Goal: Information Seeking & Learning: Learn about a topic

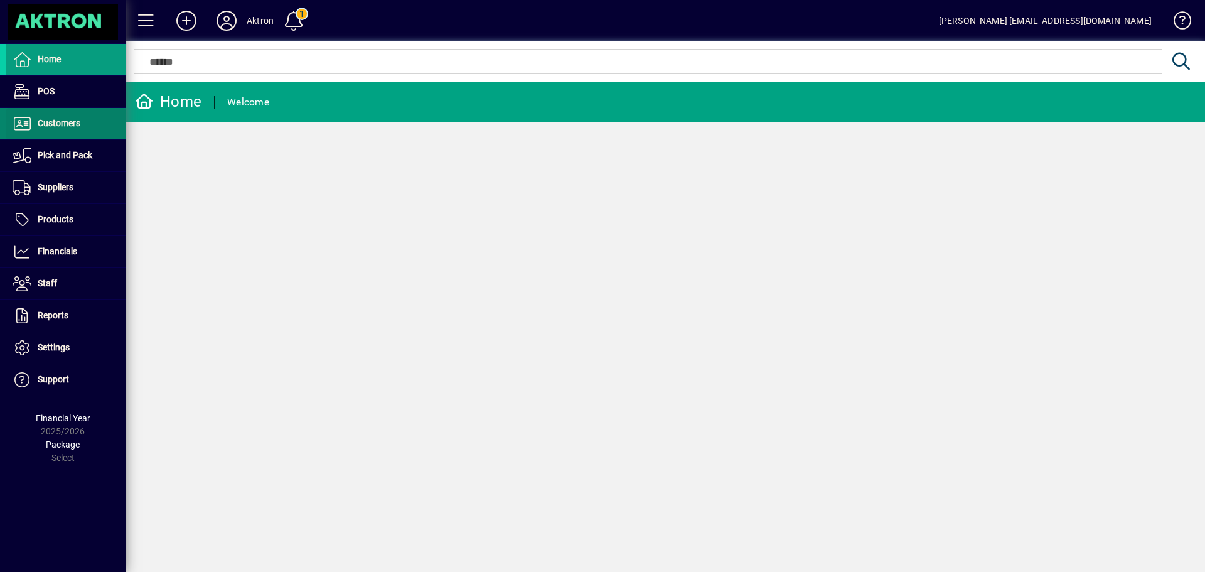
click at [87, 121] on span at bounding box center [65, 124] width 119 height 30
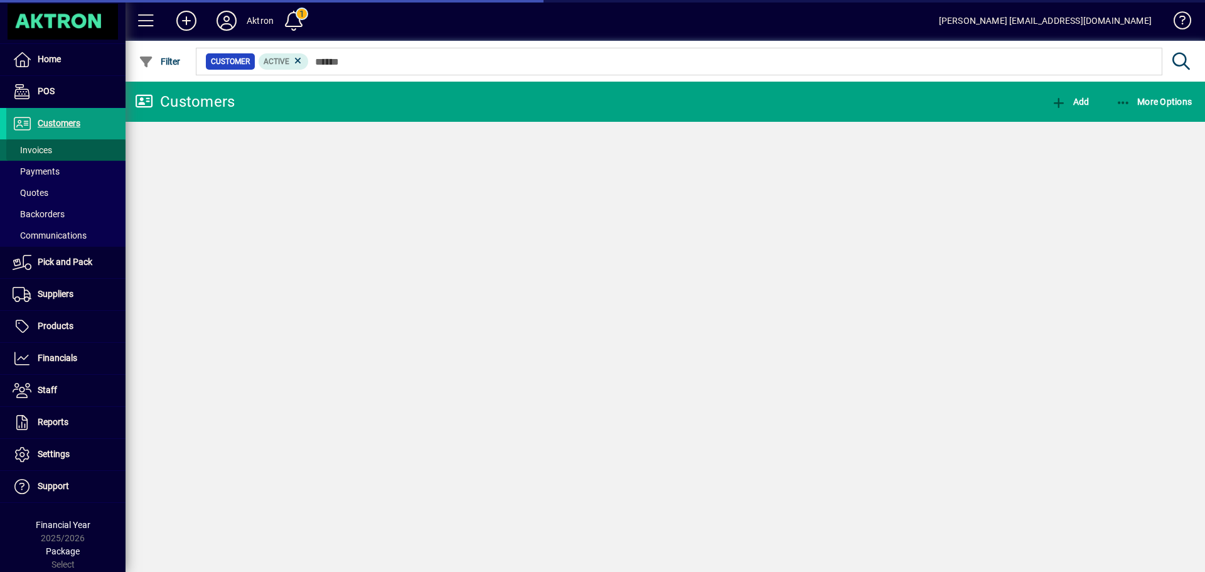
click at [56, 151] on span at bounding box center [65, 150] width 119 height 30
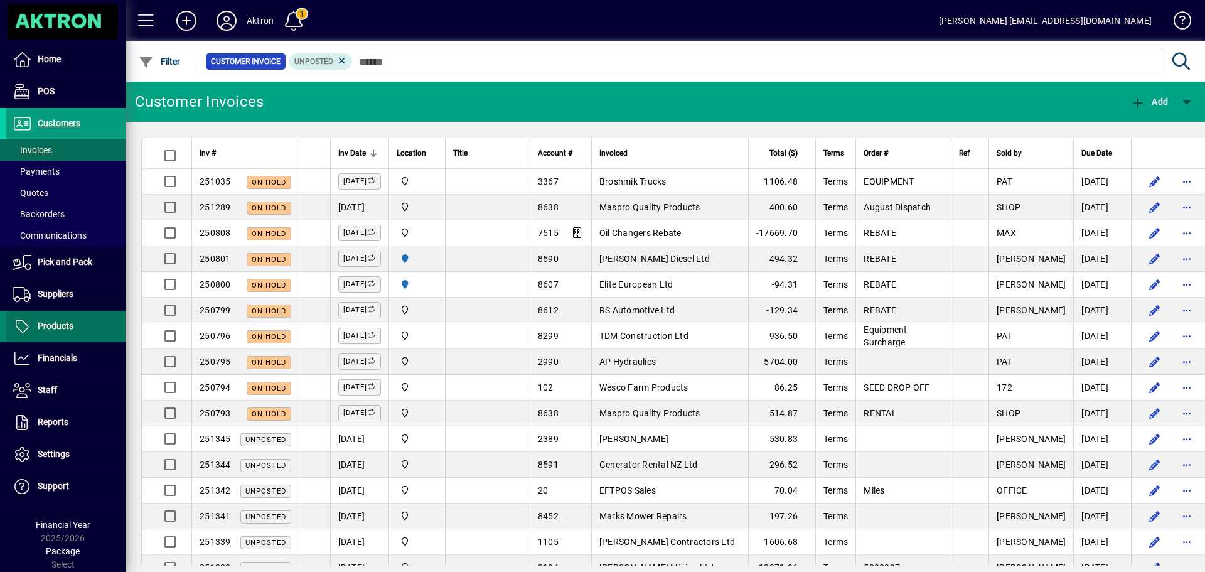
click at [43, 329] on span "Products" at bounding box center [56, 326] width 36 height 10
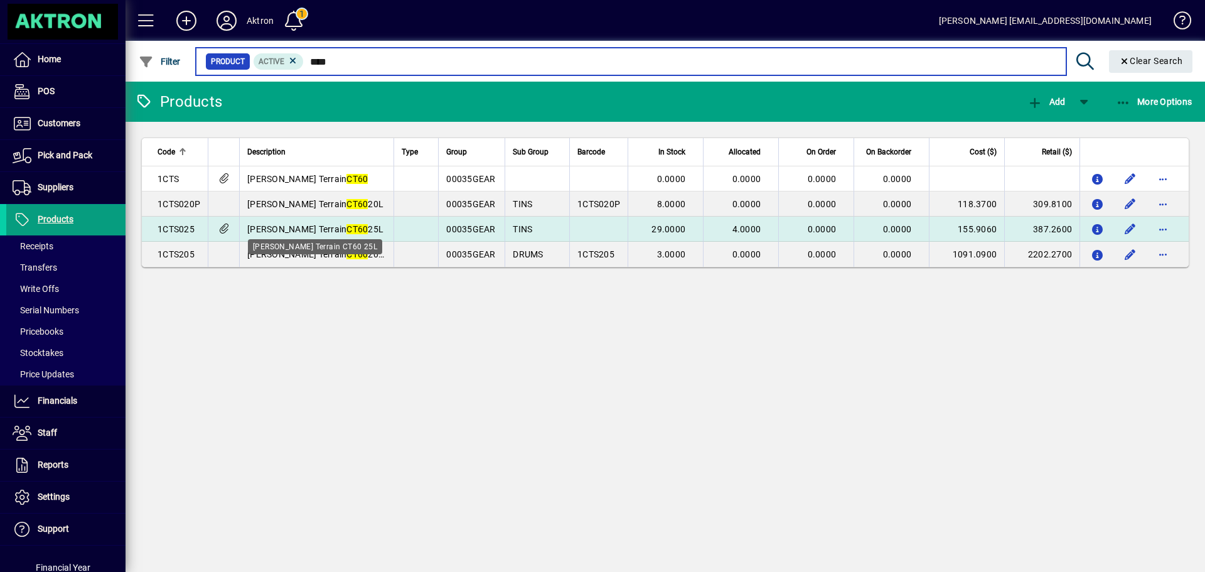
type input "****"
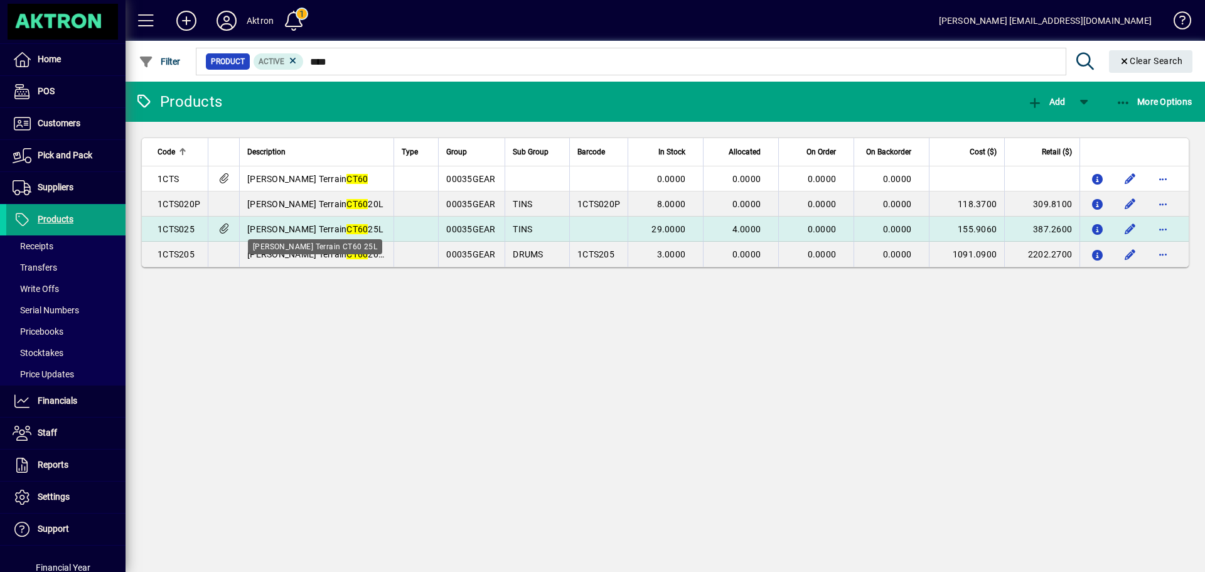
click at [341, 225] on span "Morris Terrain CT60 25L" at bounding box center [315, 229] width 136 height 10
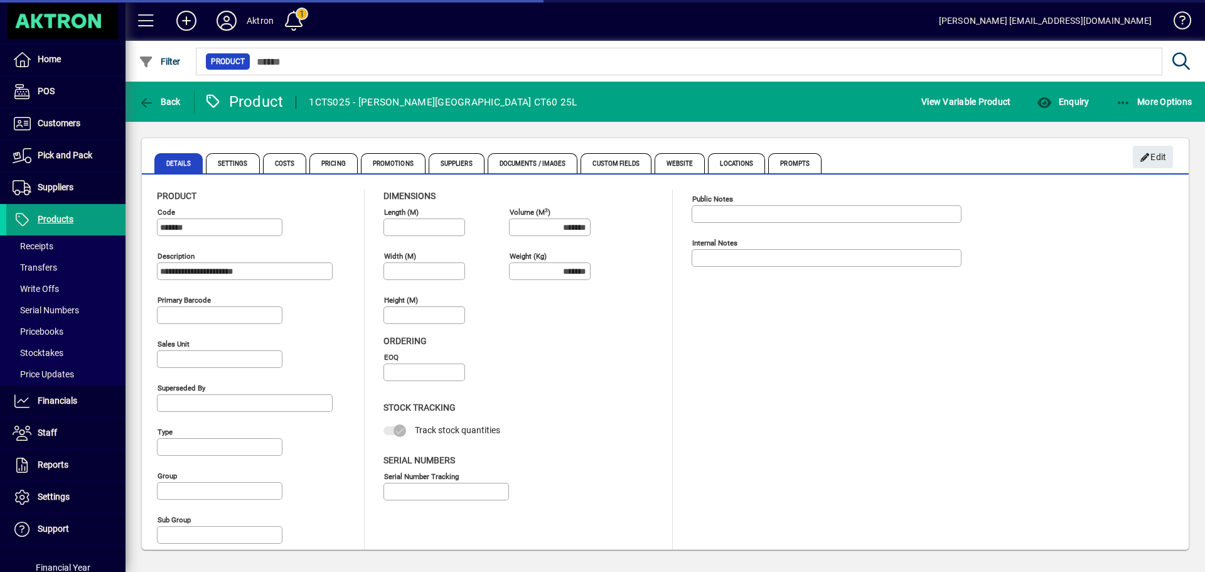
type input "**********"
type input "****"
click at [1069, 100] on span "Enquiry" at bounding box center [1063, 102] width 52 height 10
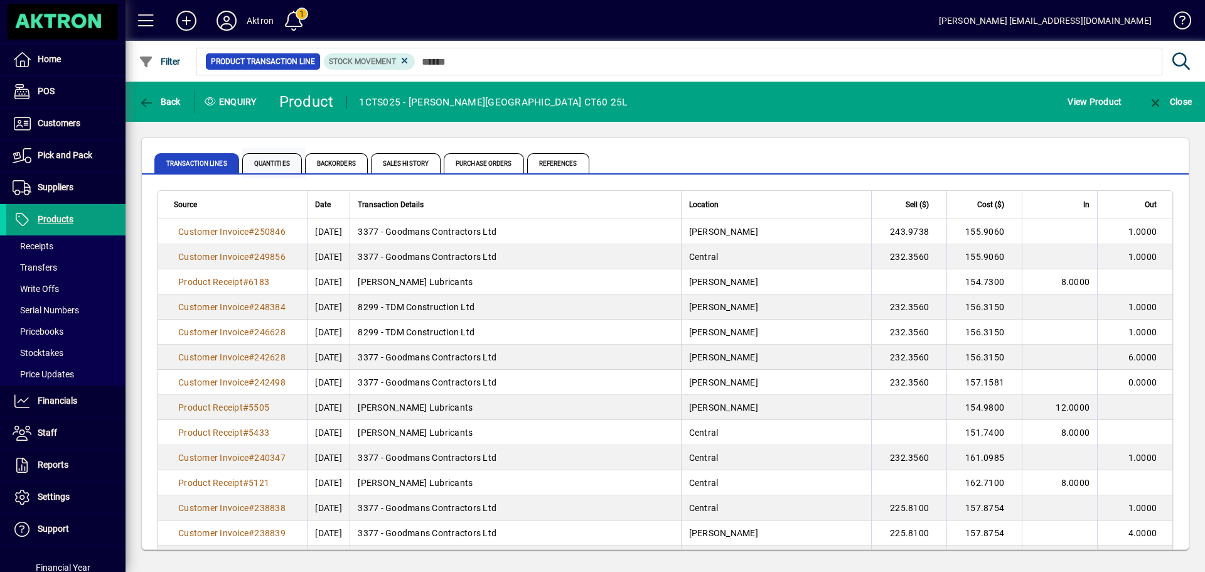
click at [282, 157] on span "Quantities" at bounding box center [272, 163] width 60 height 20
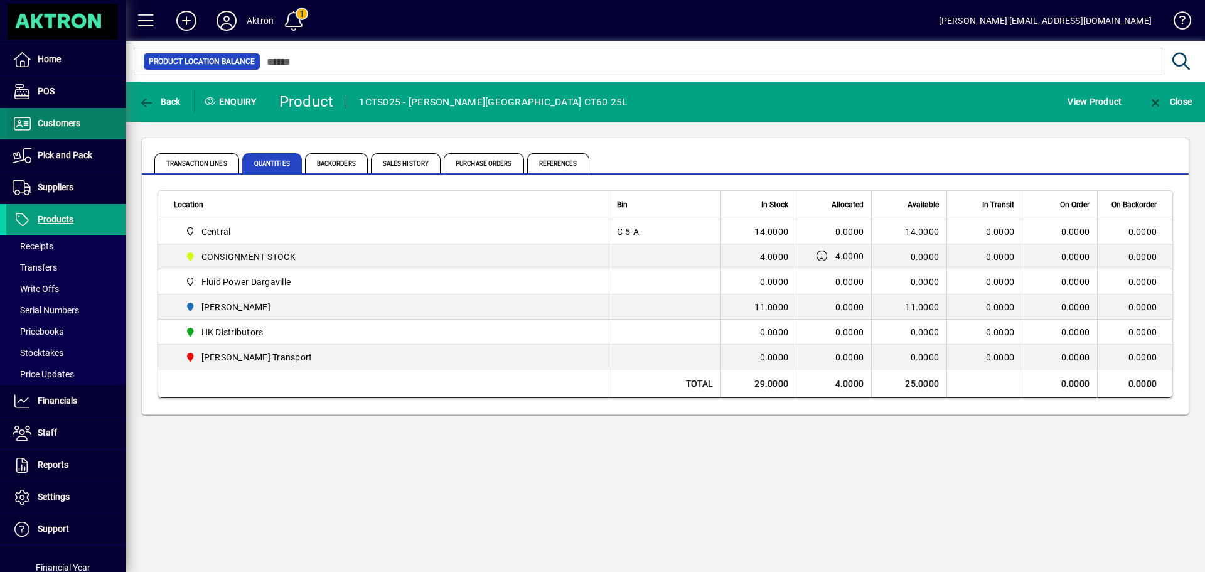
click at [78, 135] on span at bounding box center [65, 124] width 119 height 30
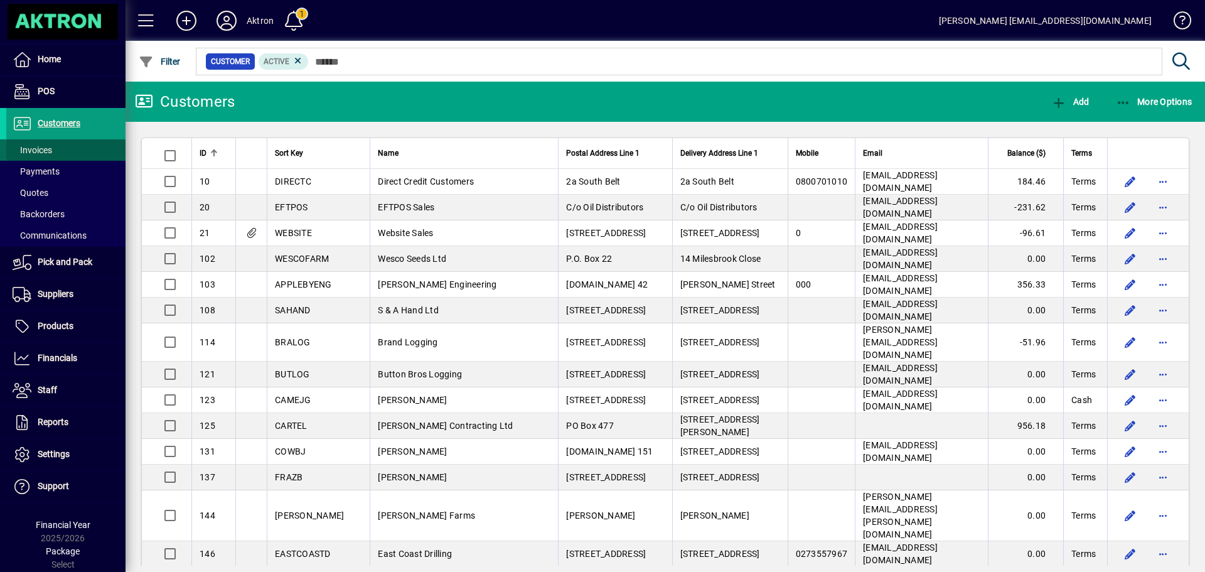
click at [53, 146] on span at bounding box center [65, 150] width 119 height 30
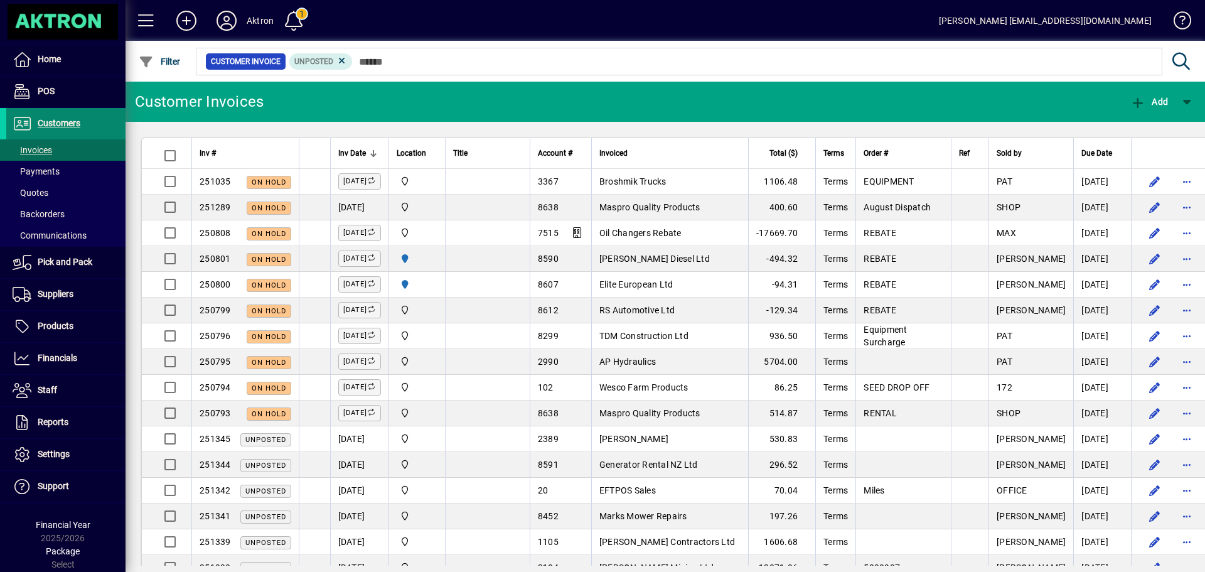
click at [61, 127] on span "Customers" at bounding box center [59, 123] width 43 height 10
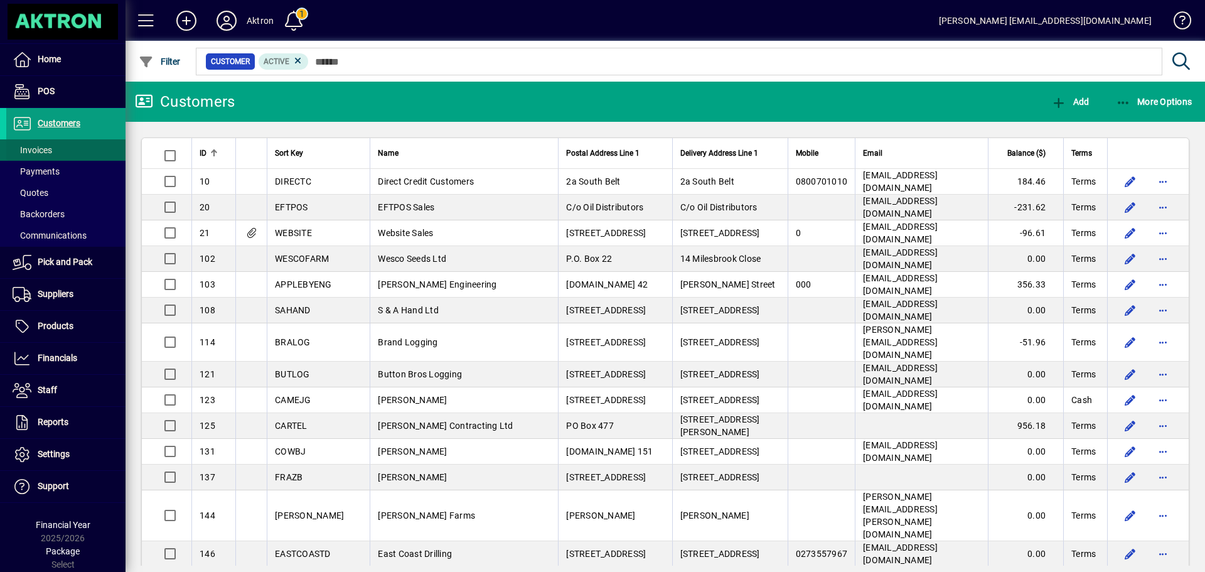
click at [23, 151] on span "Invoices" at bounding box center [33, 150] width 40 height 10
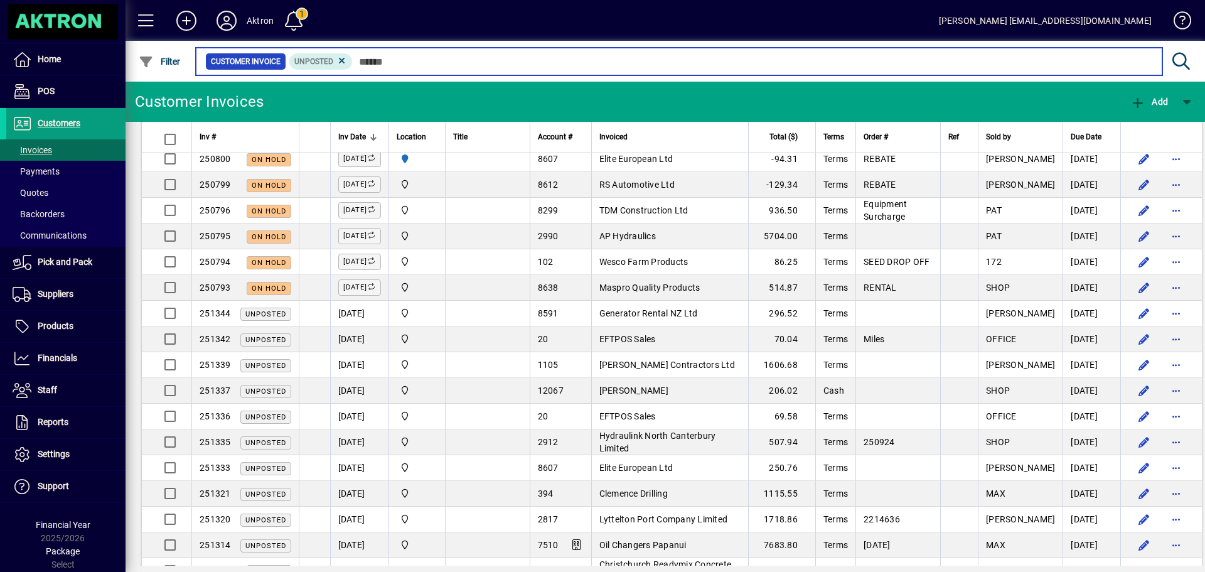
scroll to position [188, 0]
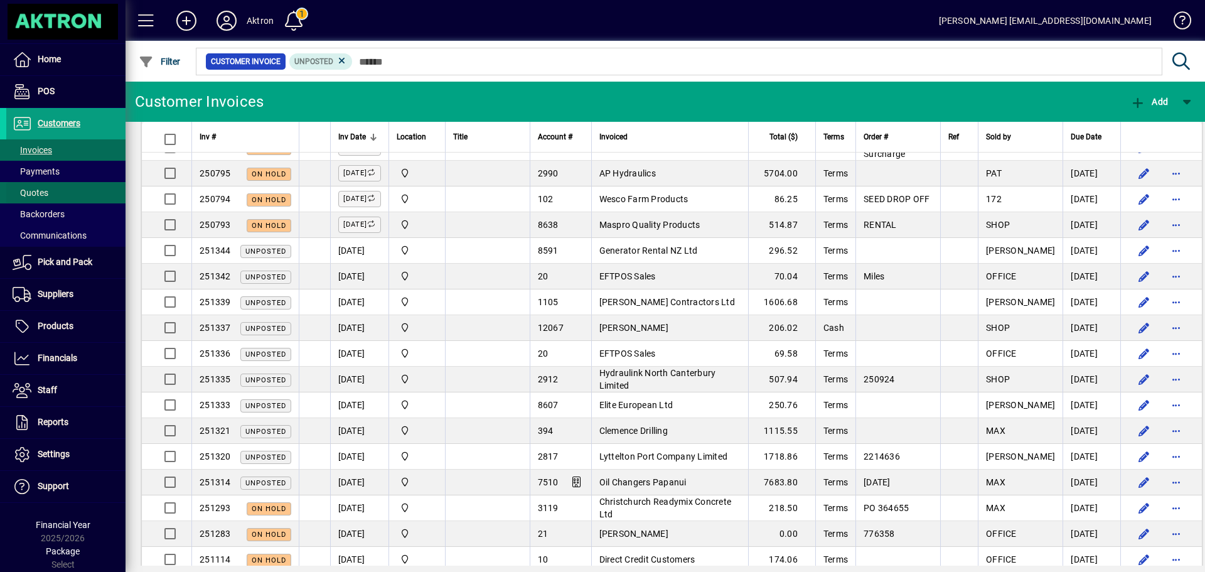
click at [53, 185] on span at bounding box center [65, 193] width 119 height 30
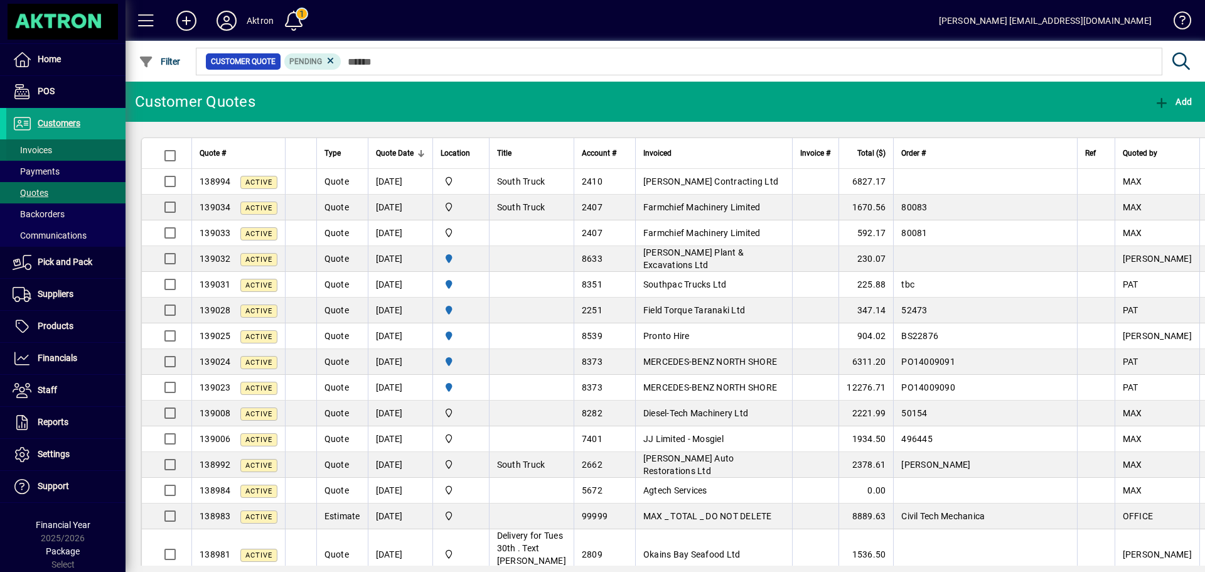
click at [53, 147] on span at bounding box center [65, 150] width 119 height 30
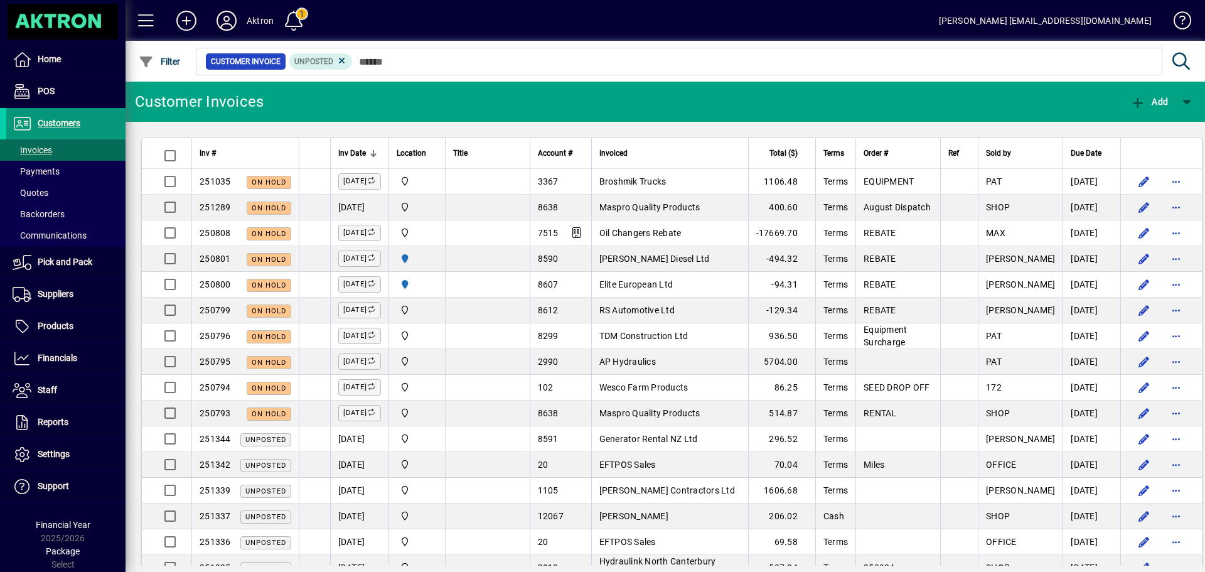
click at [50, 123] on span "Customers" at bounding box center [59, 123] width 43 height 10
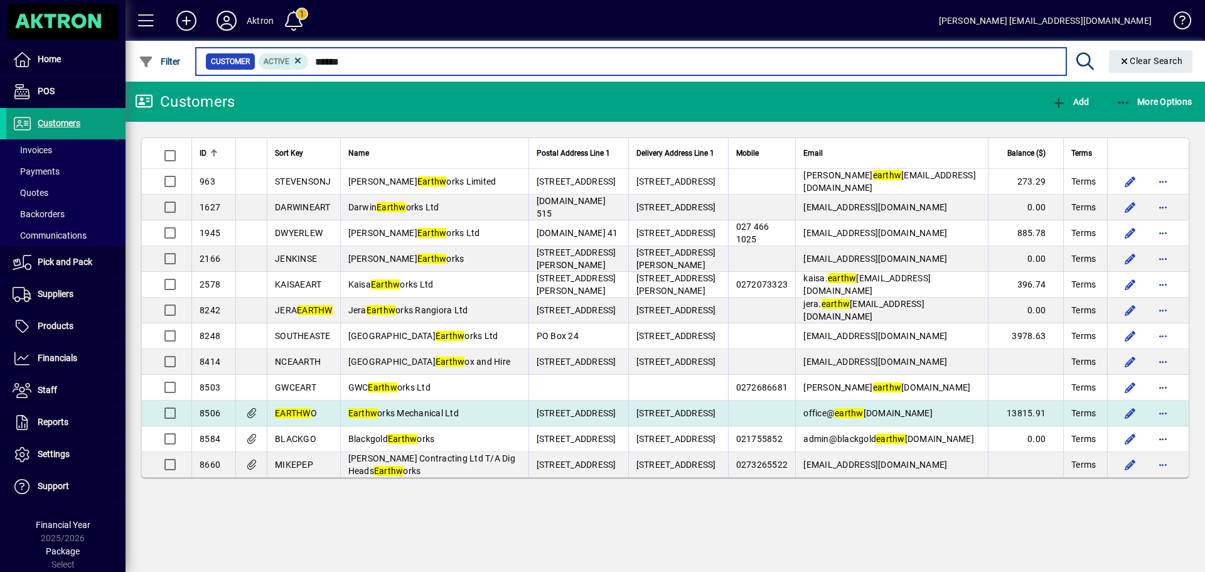
type input "******"
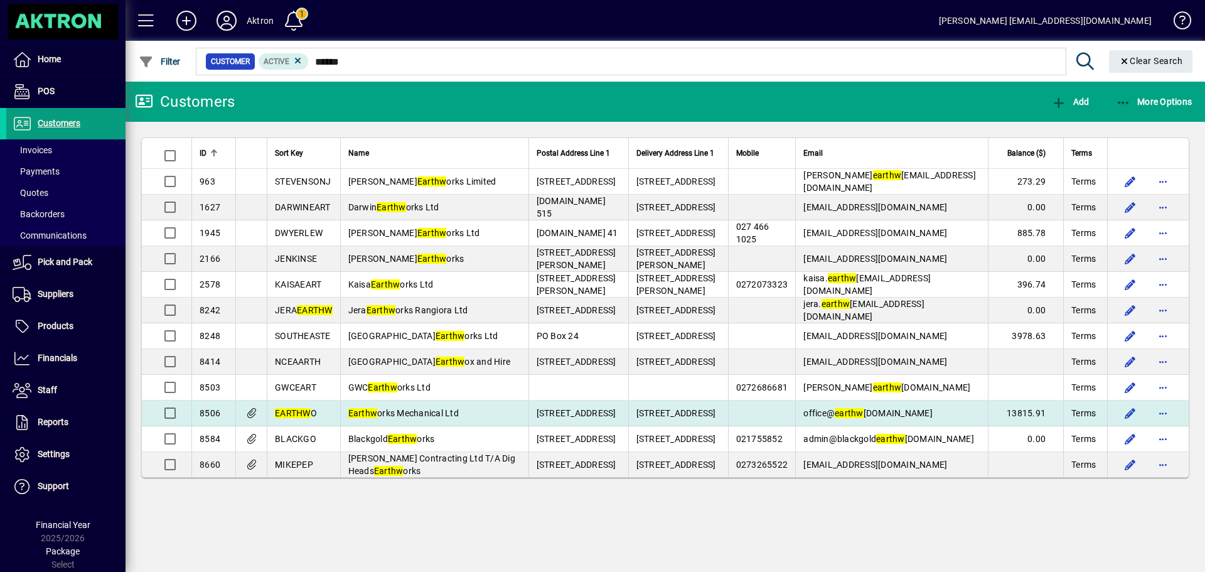
click at [441, 407] on td "Earthw orks Mechanical Ltd" at bounding box center [434, 413] width 188 height 26
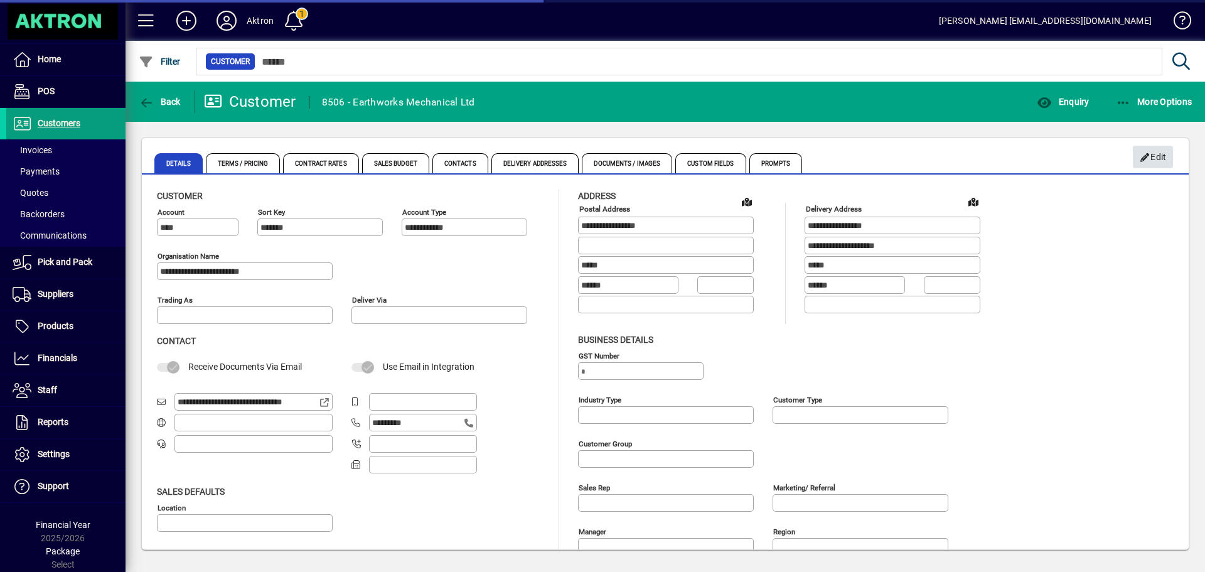
type input "**********"
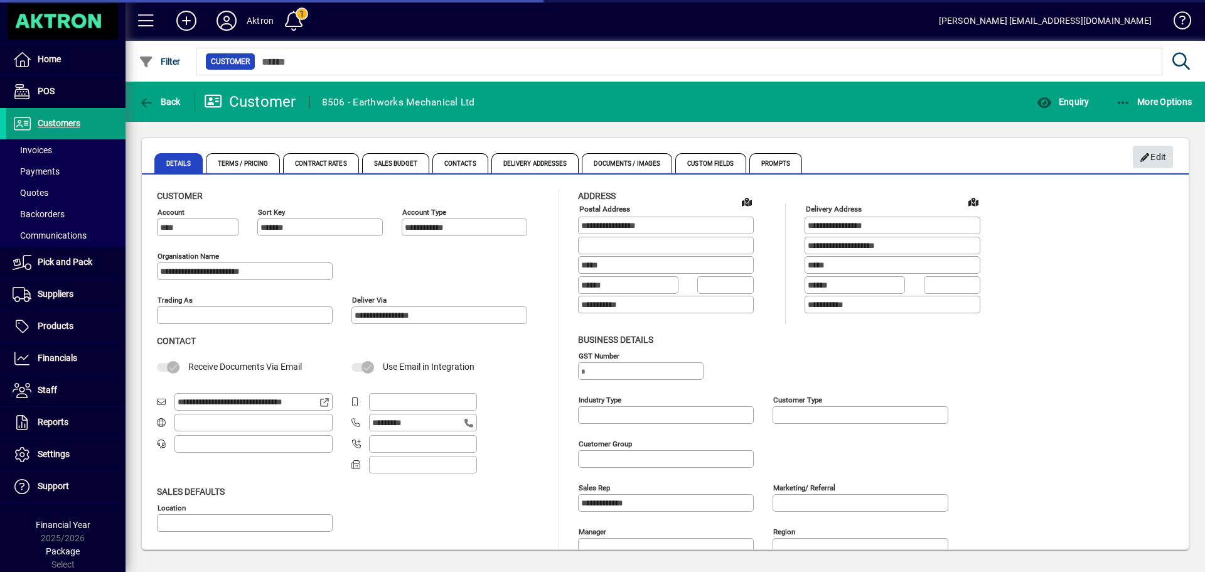
type input "**********"
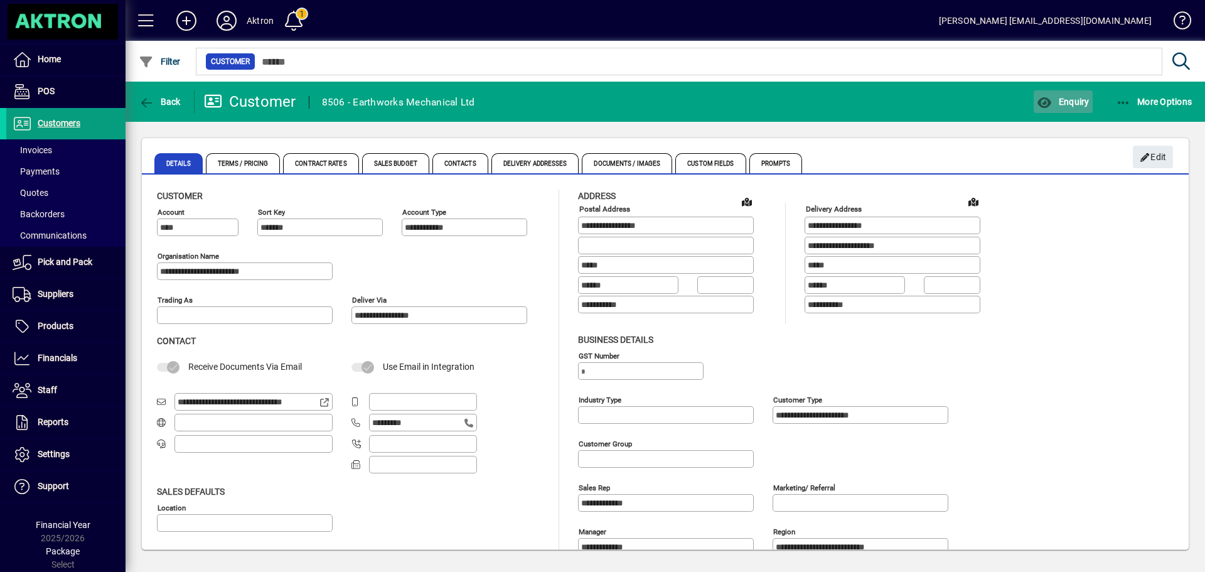
click at [1065, 93] on span "button" at bounding box center [1062, 102] width 58 height 30
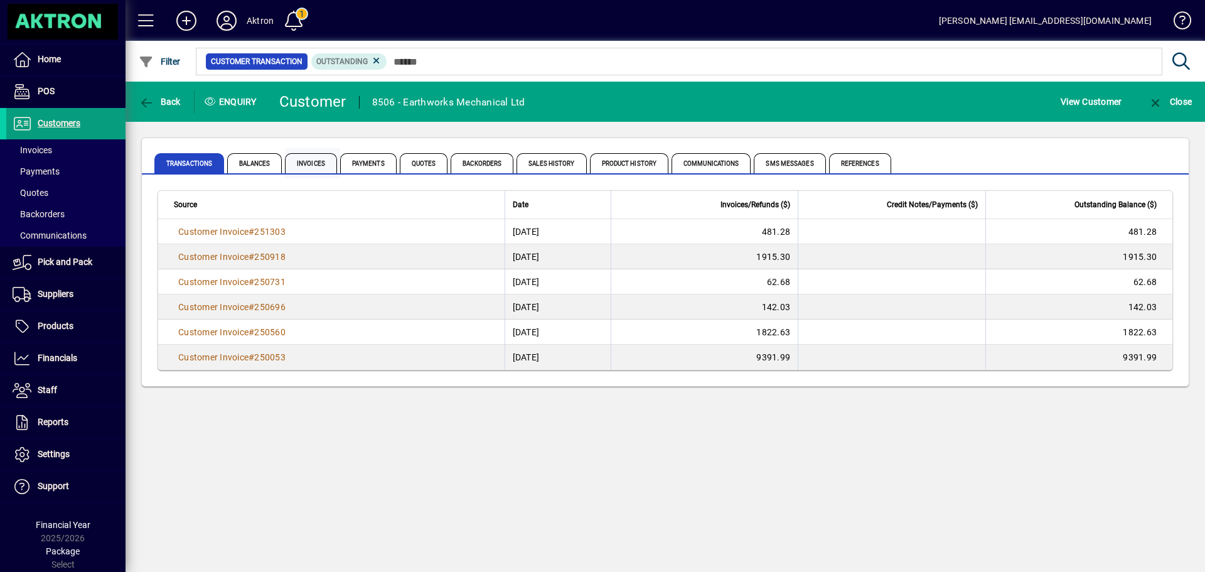
click at [318, 164] on span "Invoices" at bounding box center [311, 163] width 52 height 20
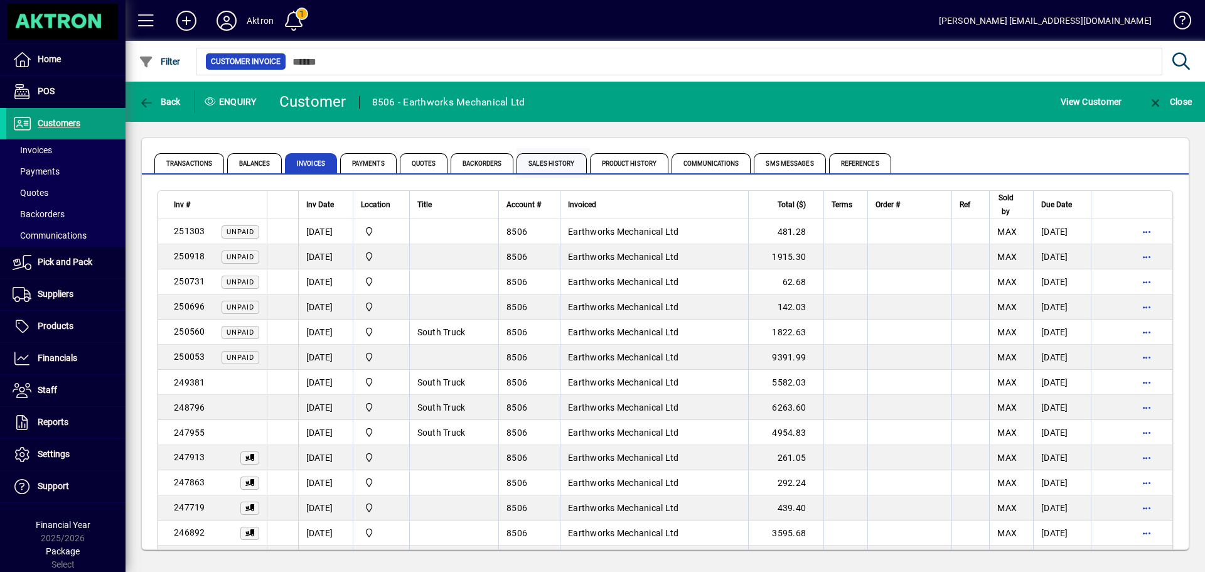
click at [528, 164] on span "Sales History" at bounding box center [551, 163] width 70 height 20
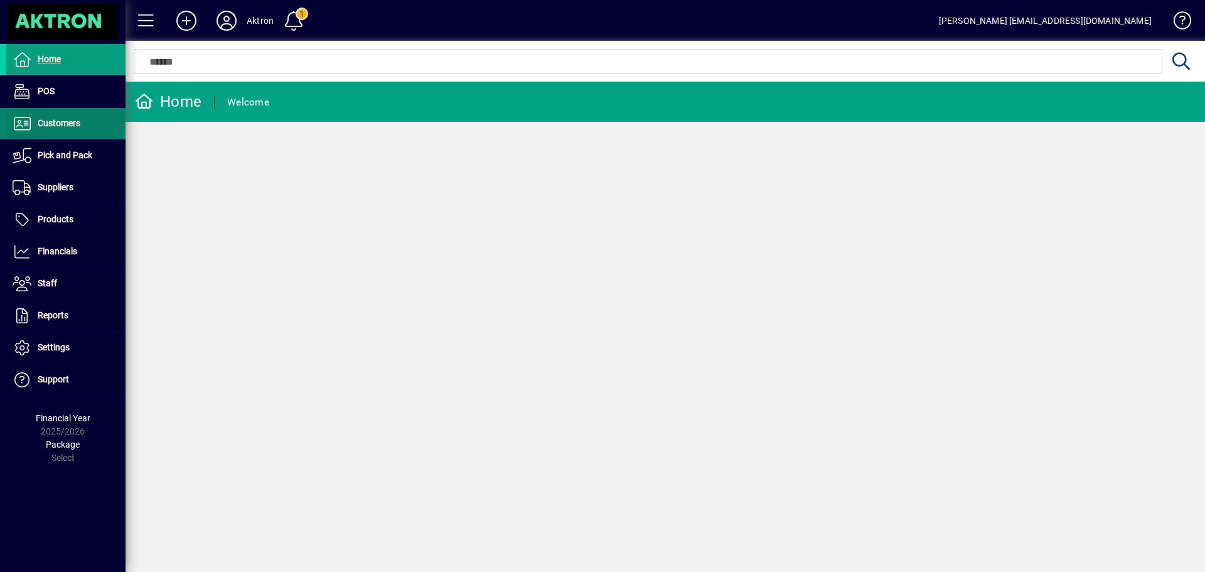
drag, startPoint x: 64, startPoint y: 119, endPoint x: 70, endPoint y: 127, distance: 10.8
click at [64, 119] on span "Customers" at bounding box center [59, 123] width 43 height 10
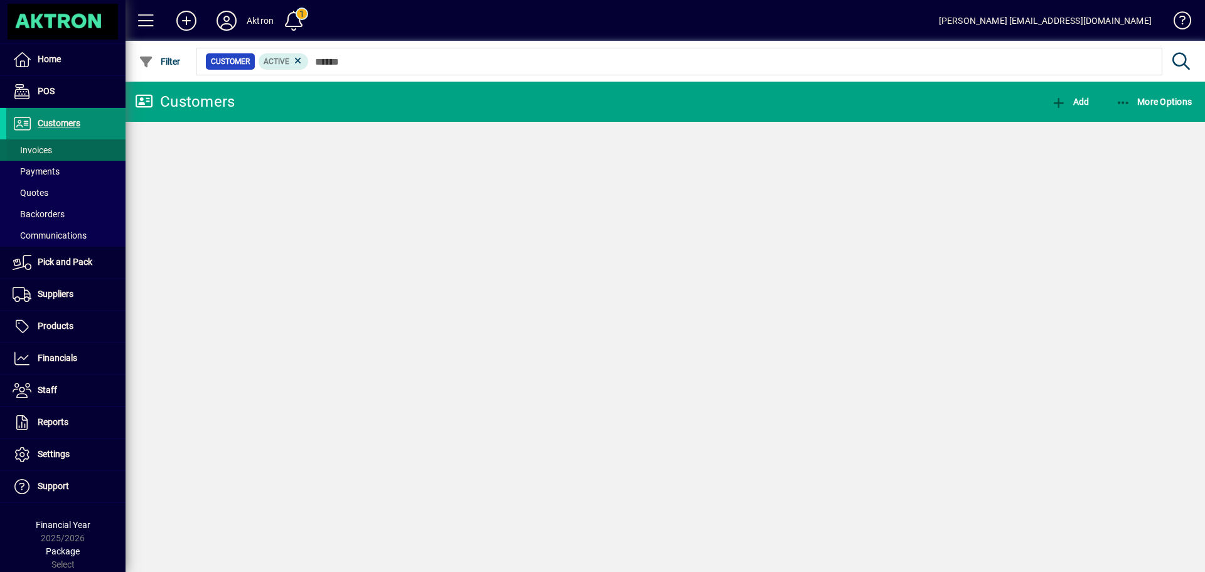
click at [34, 144] on span "Invoices" at bounding box center [29, 150] width 46 height 13
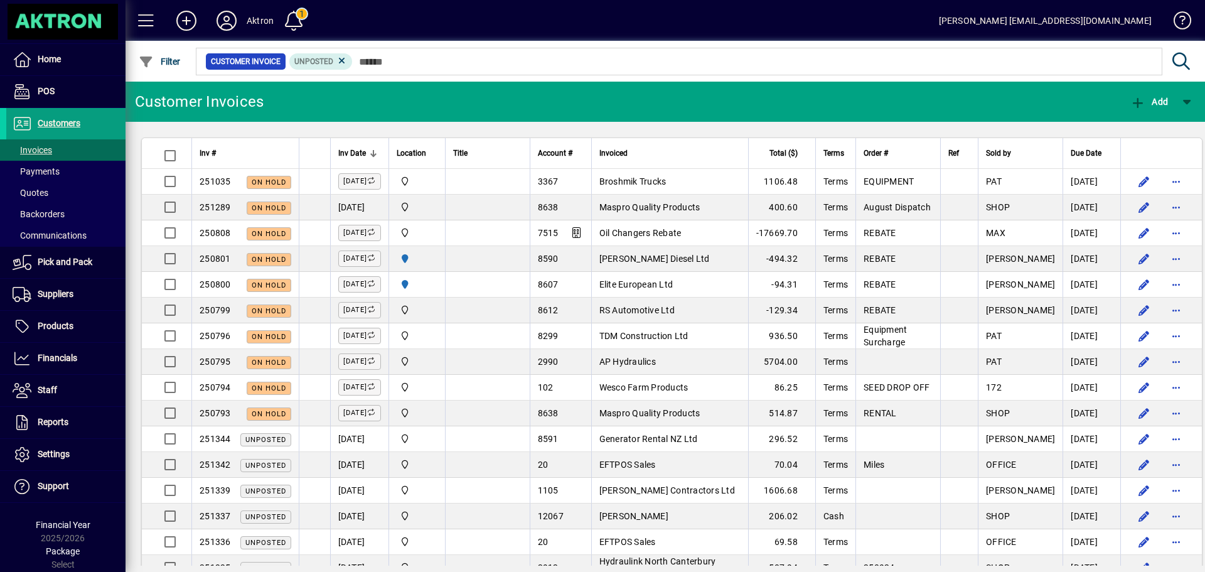
click at [413, 107] on mat-toolbar-row "Customer Invoices Add" at bounding box center [664, 102] width 1079 height 40
click at [146, 97] on div "Customer Invoices" at bounding box center [199, 102] width 129 height 20
click at [352, 88] on mat-toolbar-row "Customer Invoices Add" at bounding box center [664, 102] width 1079 height 40
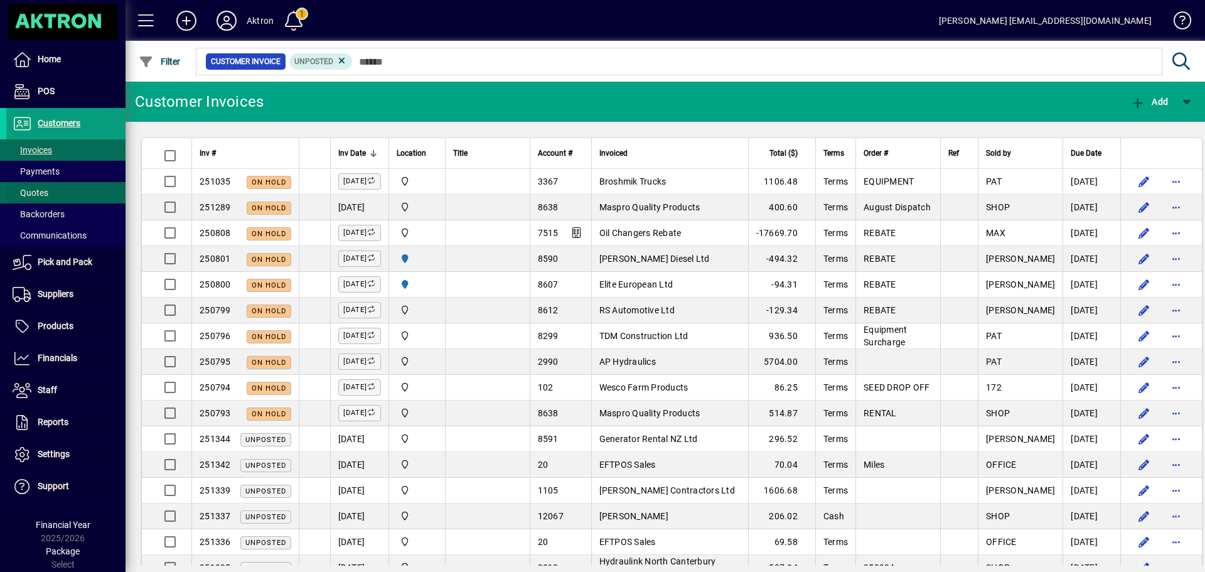
click at [55, 194] on span at bounding box center [65, 193] width 119 height 30
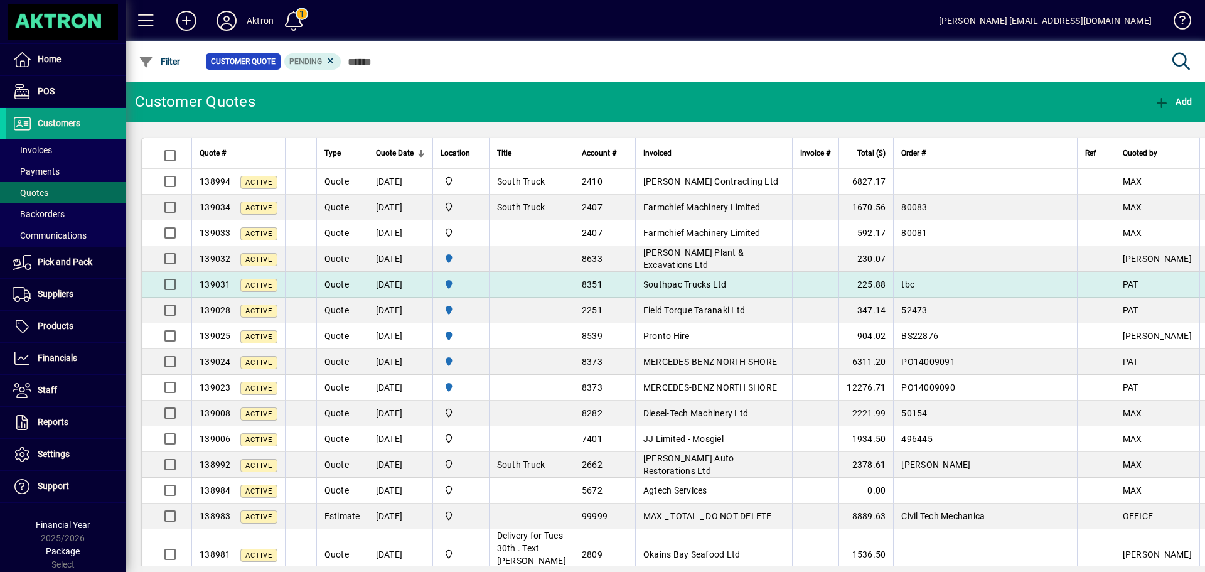
click at [643, 282] on span "Southpac Trucks Ltd" at bounding box center [684, 284] width 83 height 10
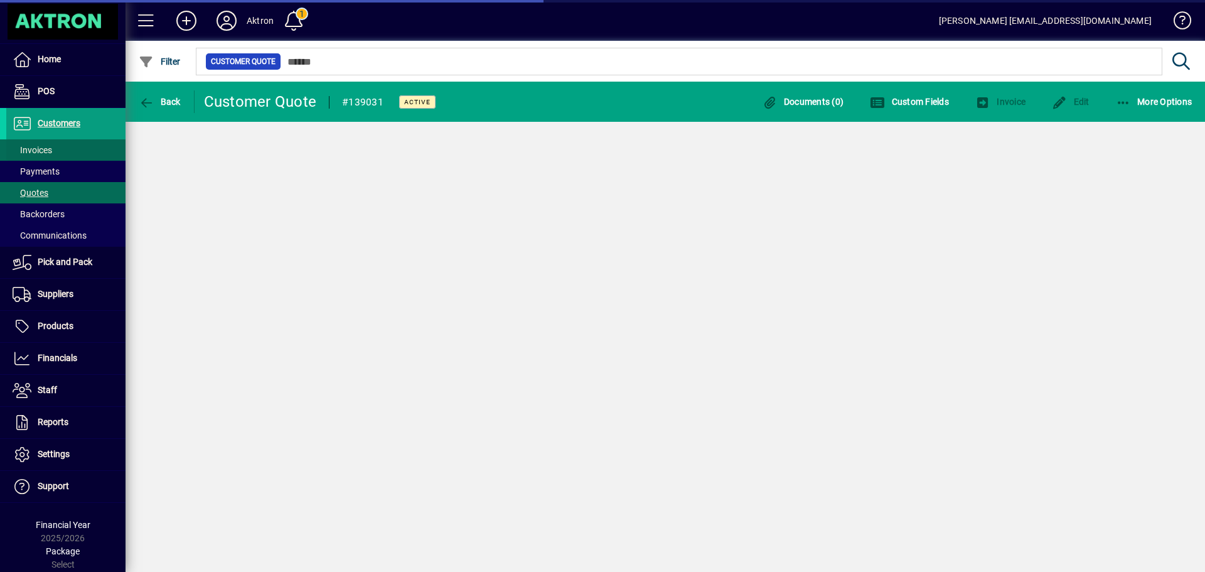
click at [47, 150] on span "Invoices" at bounding box center [33, 150] width 40 height 10
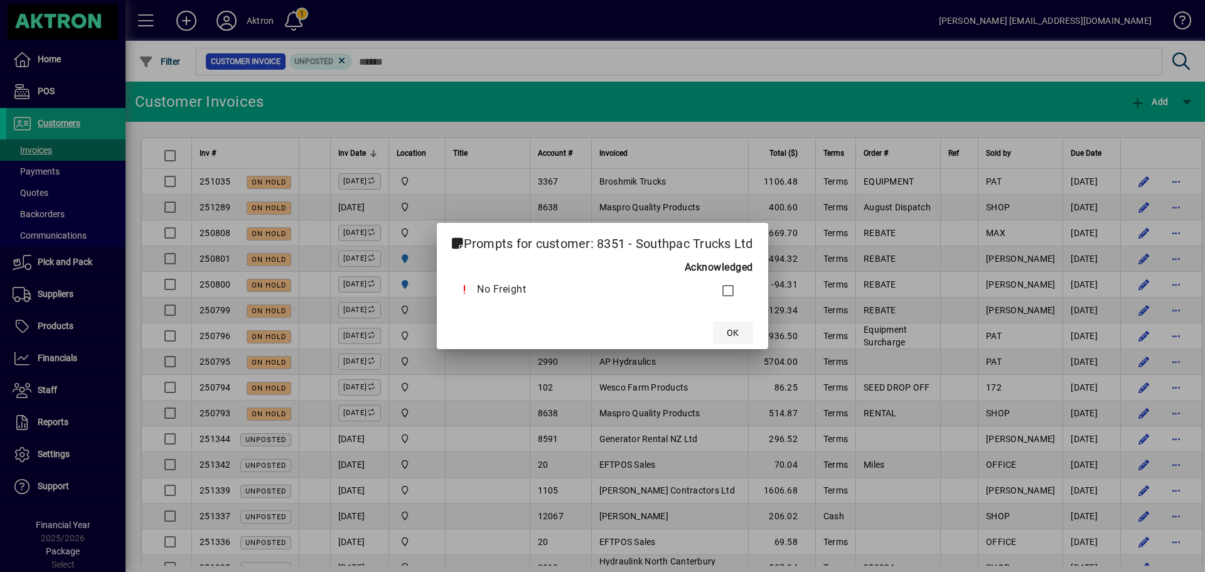
click at [737, 331] on span "OK" at bounding box center [733, 332] width 12 height 13
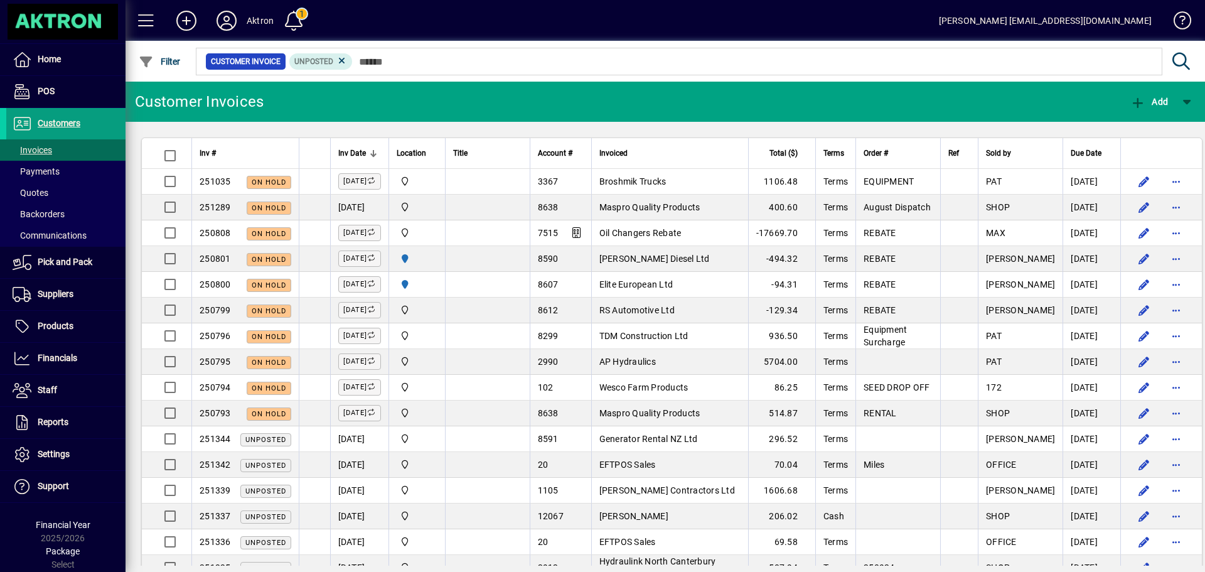
click at [567, 82] on mat-toolbar-row "Customer Invoices Add" at bounding box center [664, 102] width 1079 height 40
click at [52, 189] on span at bounding box center [65, 193] width 119 height 30
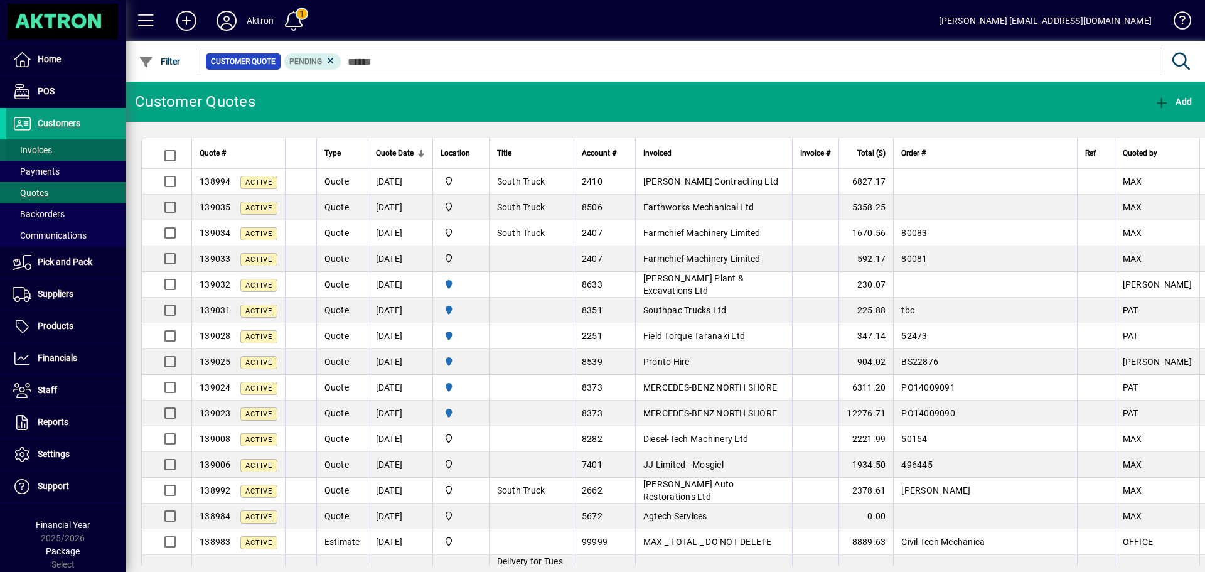
click at [47, 147] on span "Invoices" at bounding box center [33, 150] width 40 height 10
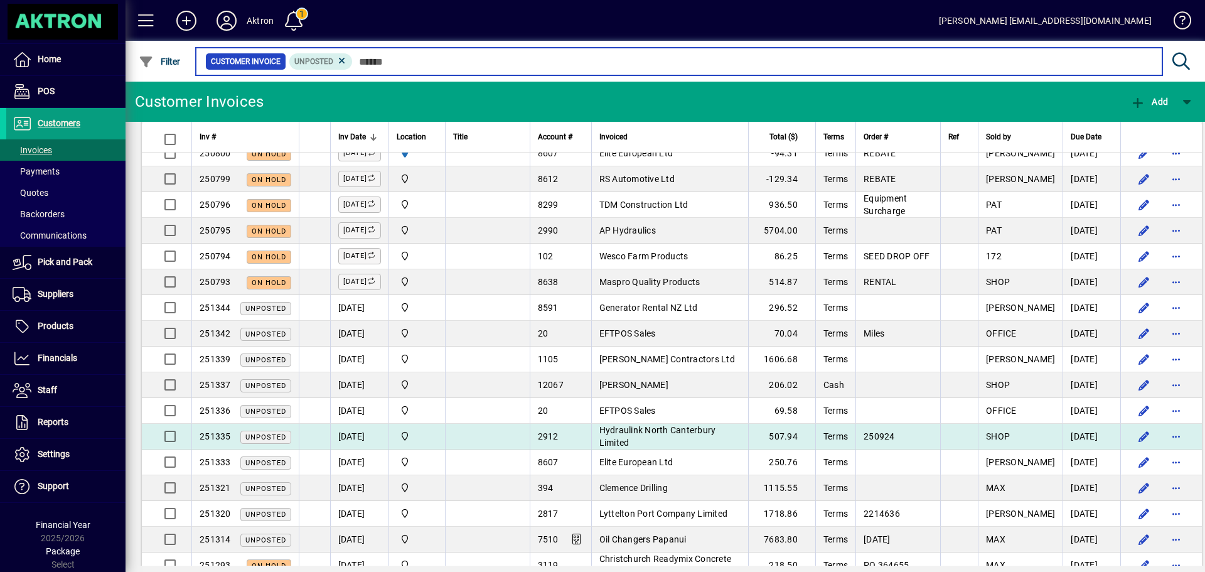
scroll to position [188, 0]
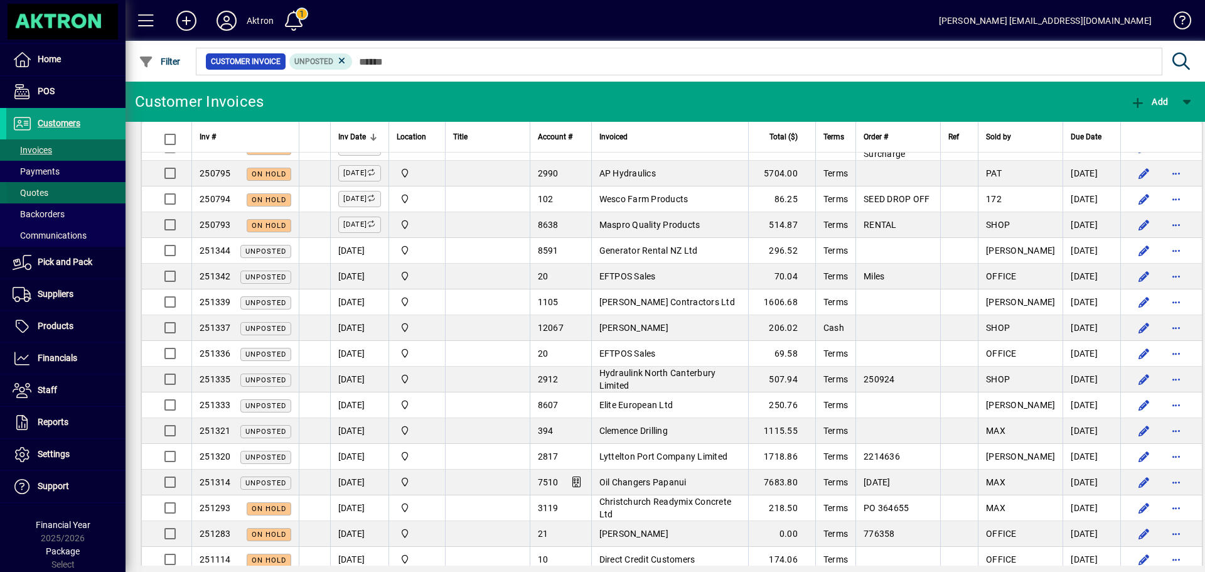
click at [41, 186] on span "Quotes" at bounding box center [27, 192] width 42 height 13
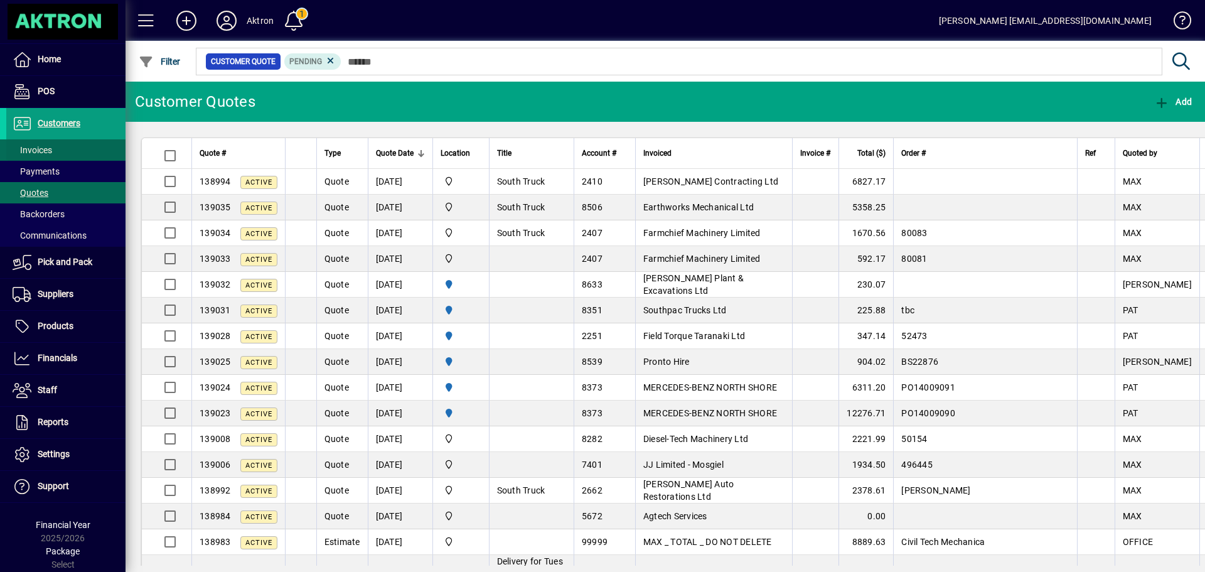
click at [33, 152] on span "Invoices" at bounding box center [33, 150] width 40 height 10
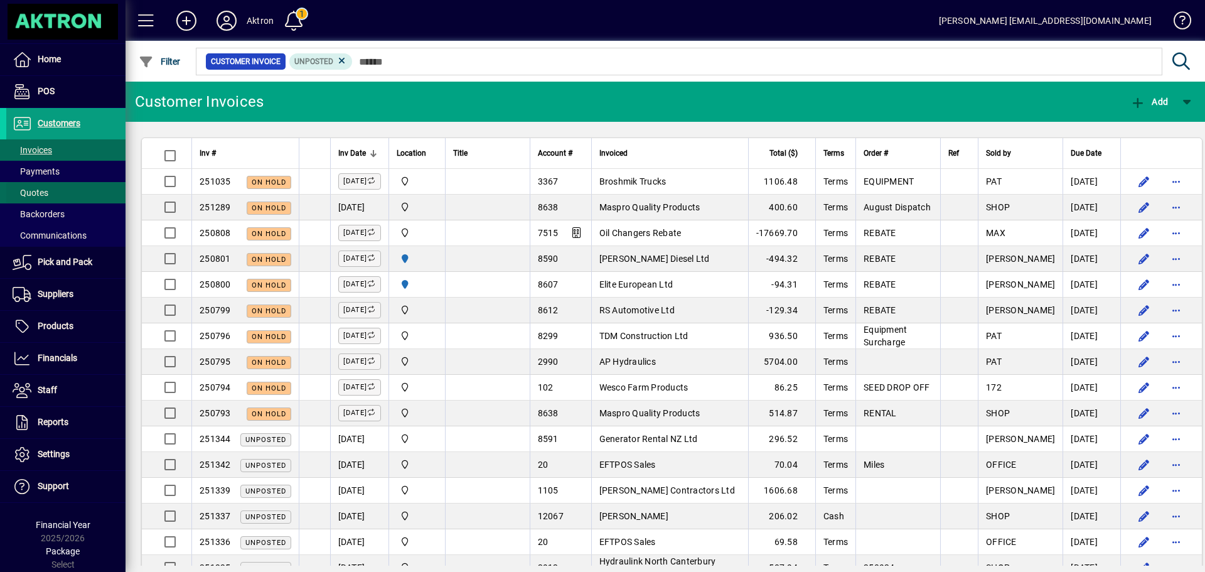
click at [46, 188] on span "Quotes" at bounding box center [31, 193] width 36 height 10
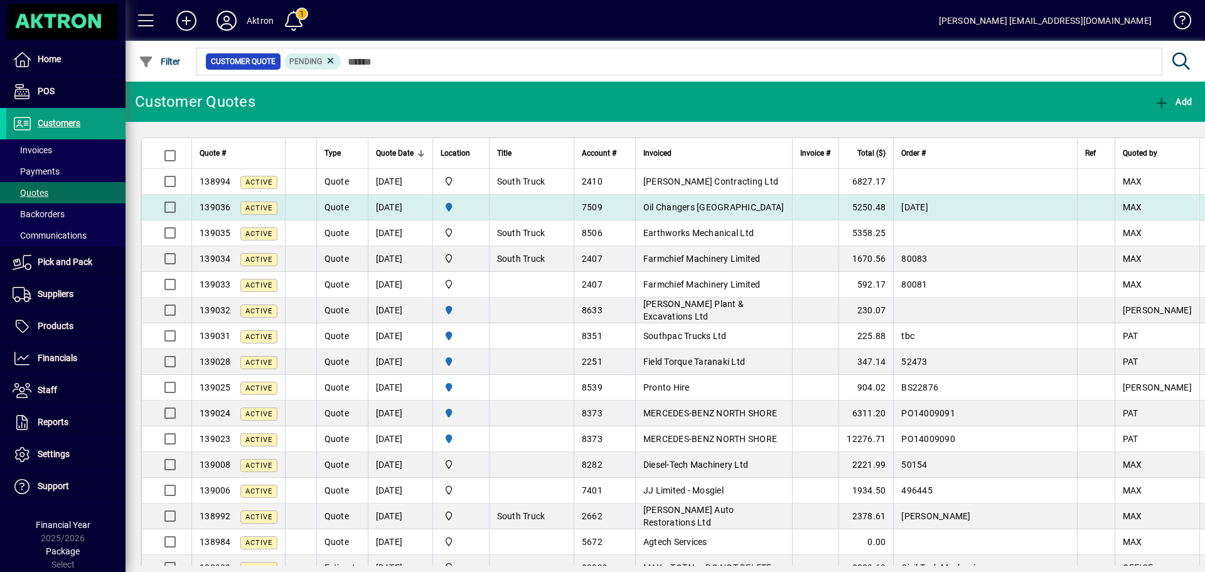
click at [698, 211] on span "Oil Changers Palmerston North" at bounding box center [713, 207] width 141 height 10
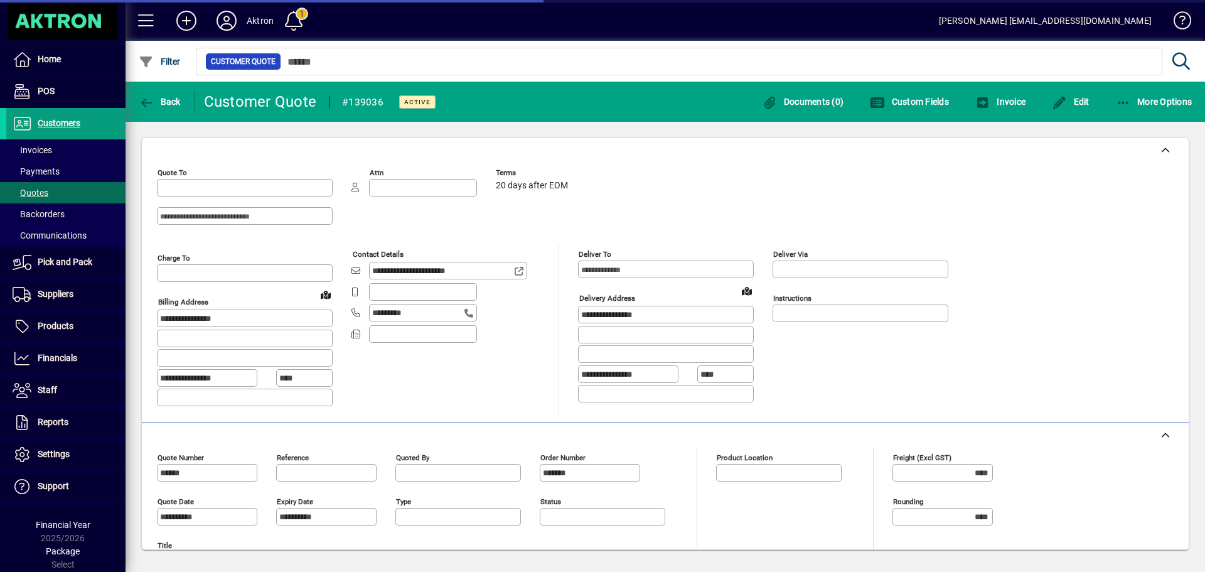
type input "**********"
type input "*********"
type input "******"
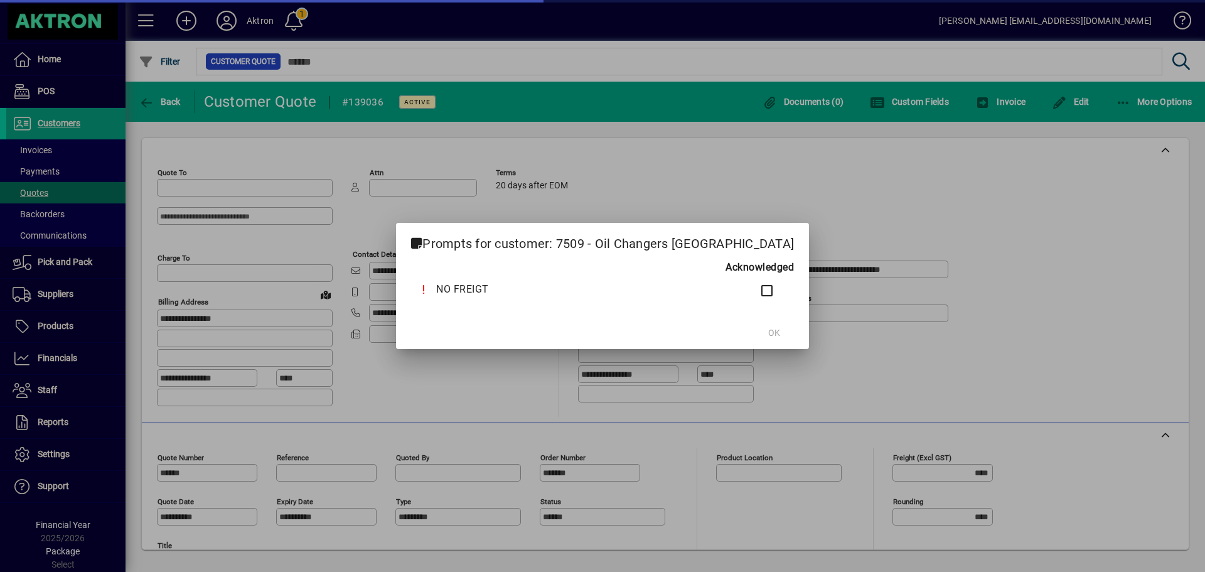
type input "**********"
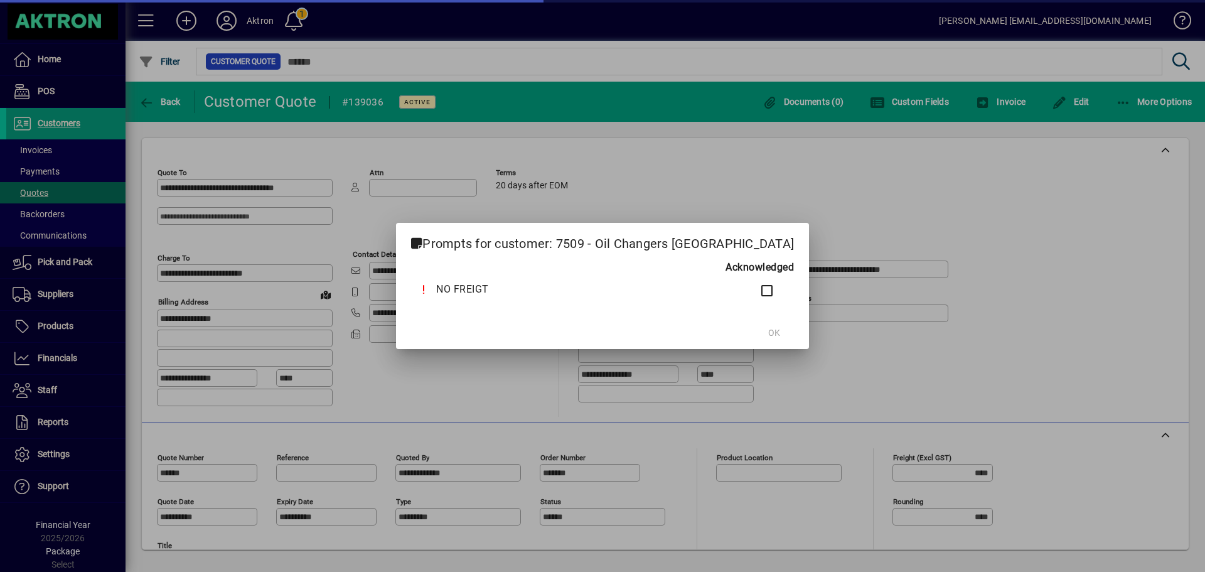
type input "********"
click at [757, 318] on span at bounding box center [774, 333] width 40 height 30
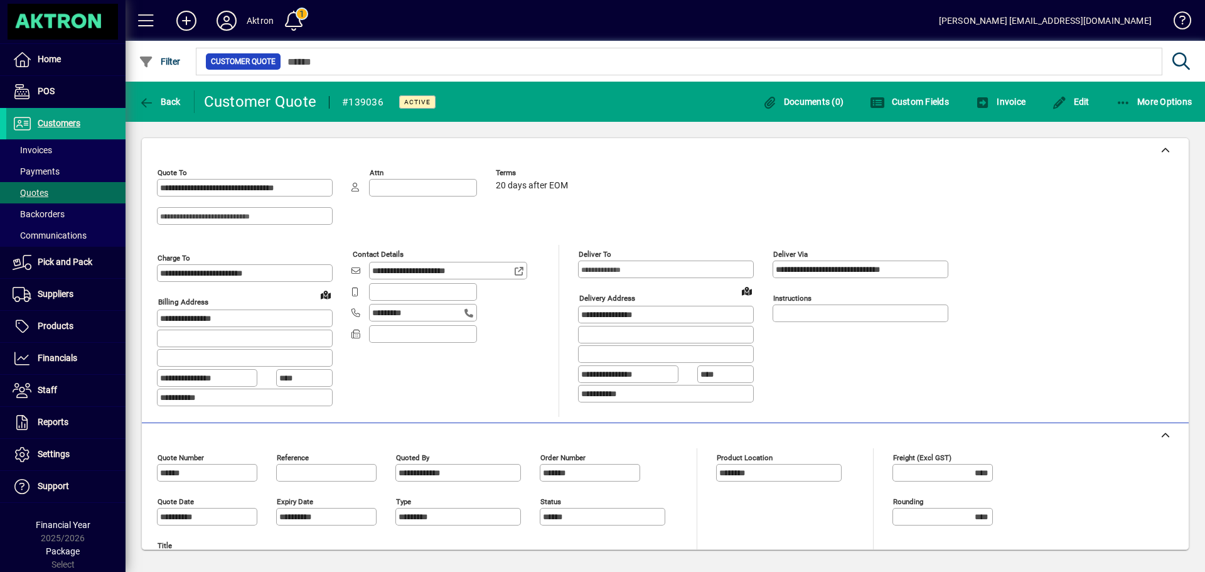
click at [127, 97] on div "Back" at bounding box center [159, 101] width 69 height 23
click at [159, 108] on span "button" at bounding box center [160, 102] width 48 height 30
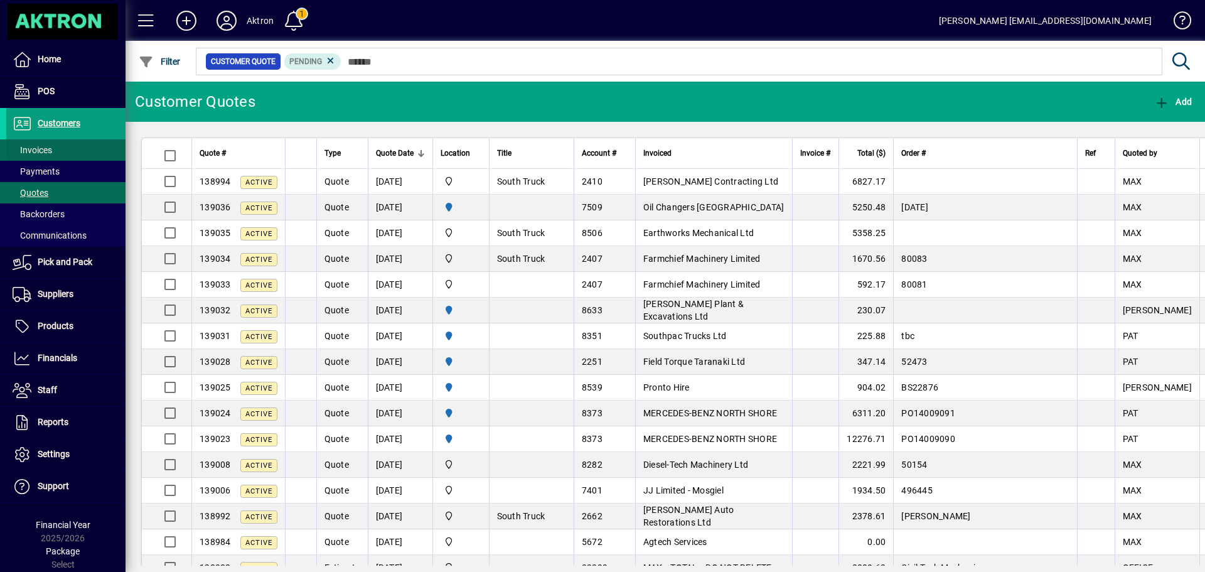
click at [35, 147] on span "Invoices" at bounding box center [33, 150] width 40 height 10
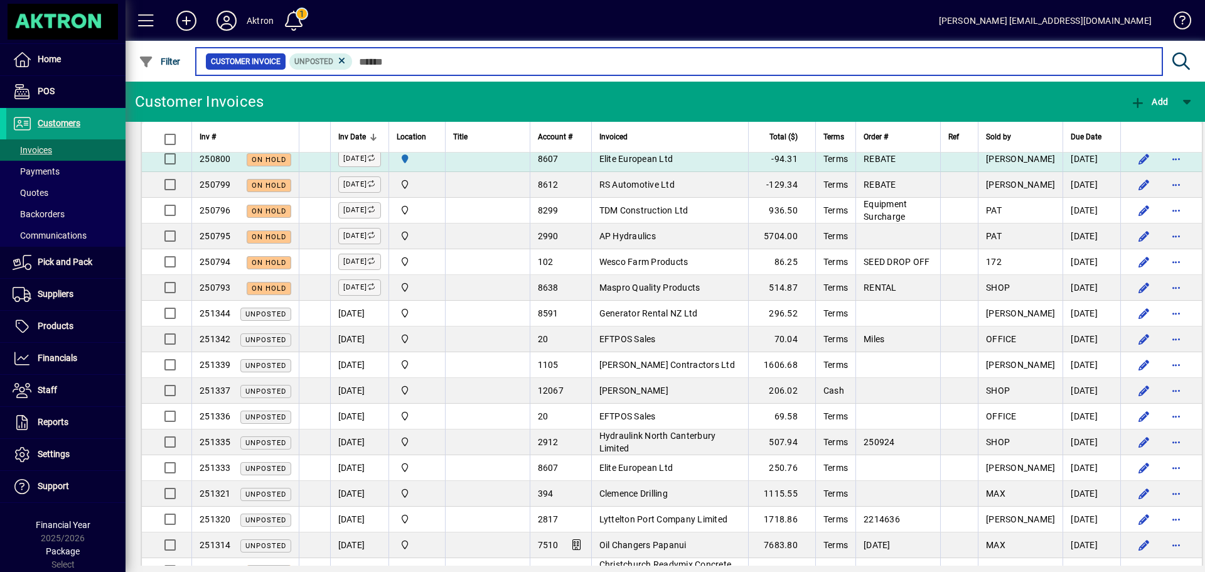
scroll to position [188, 0]
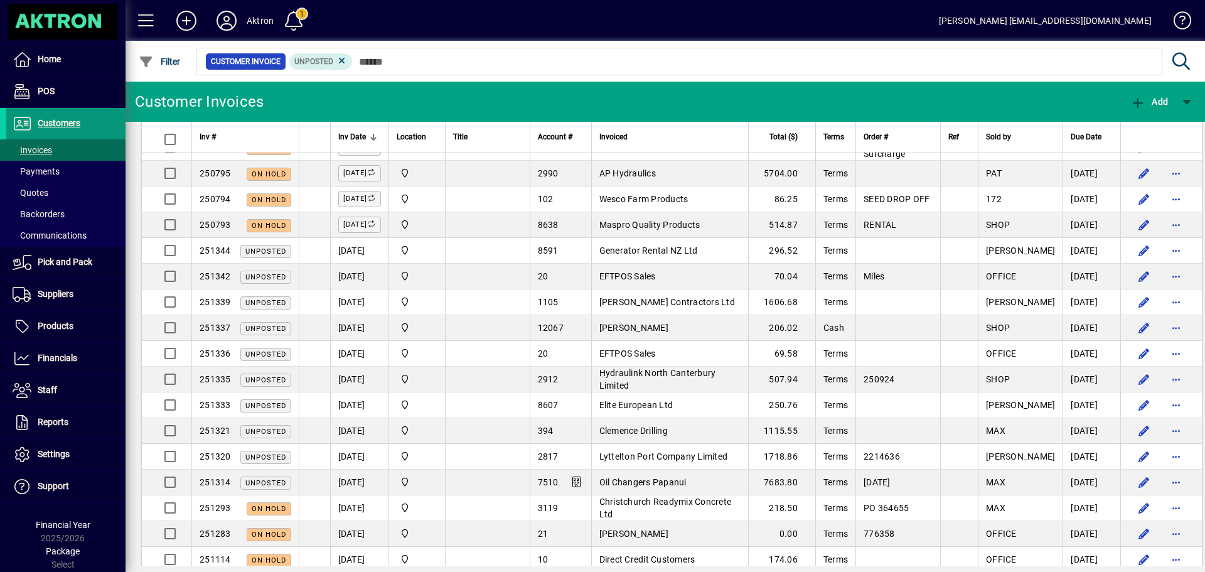
click at [50, 120] on span "Customers" at bounding box center [59, 123] width 43 height 10
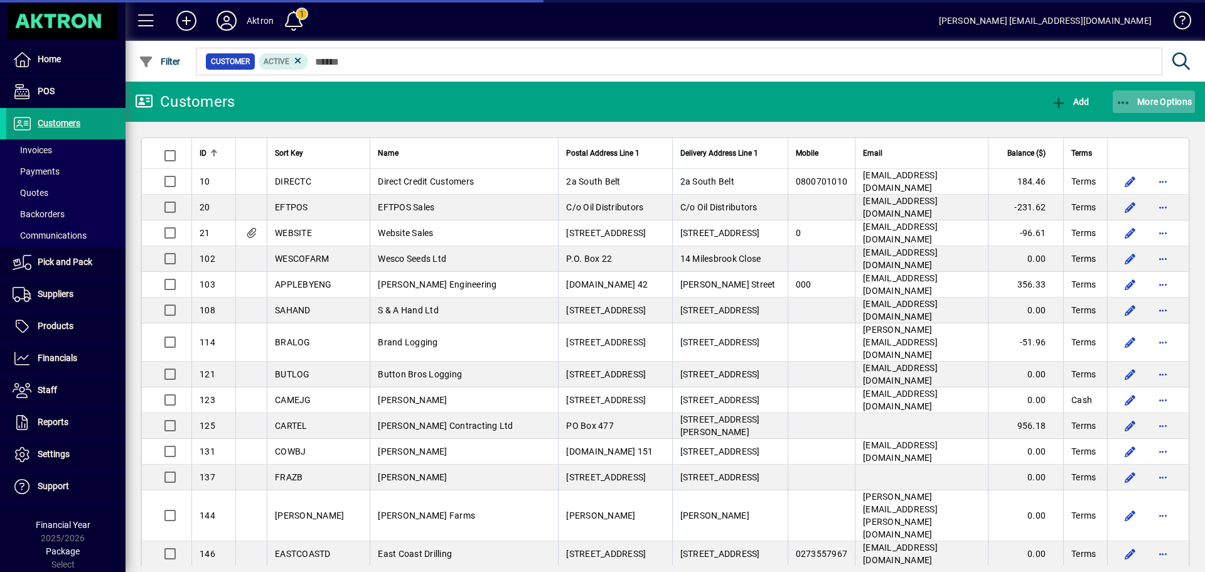
click at [1161, 102] on span "More Options" at bounding box center [1154, 102] width 77 height 10
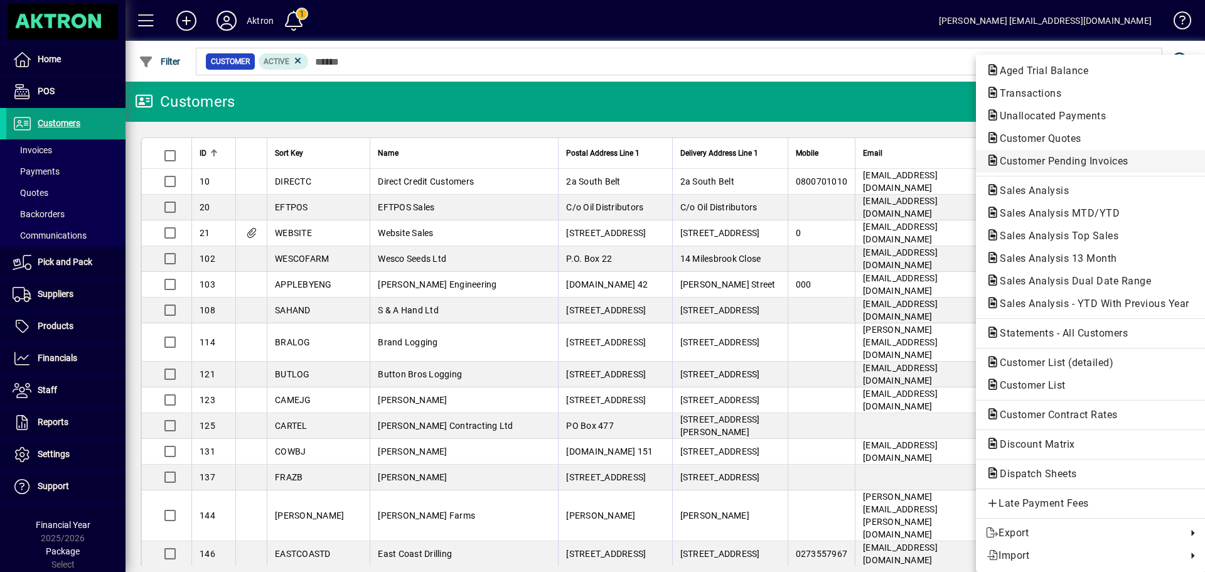
click at [1045, 158] on span "Customer Pending Invoices" at bounding box center [1060, 161] width 149 height 12
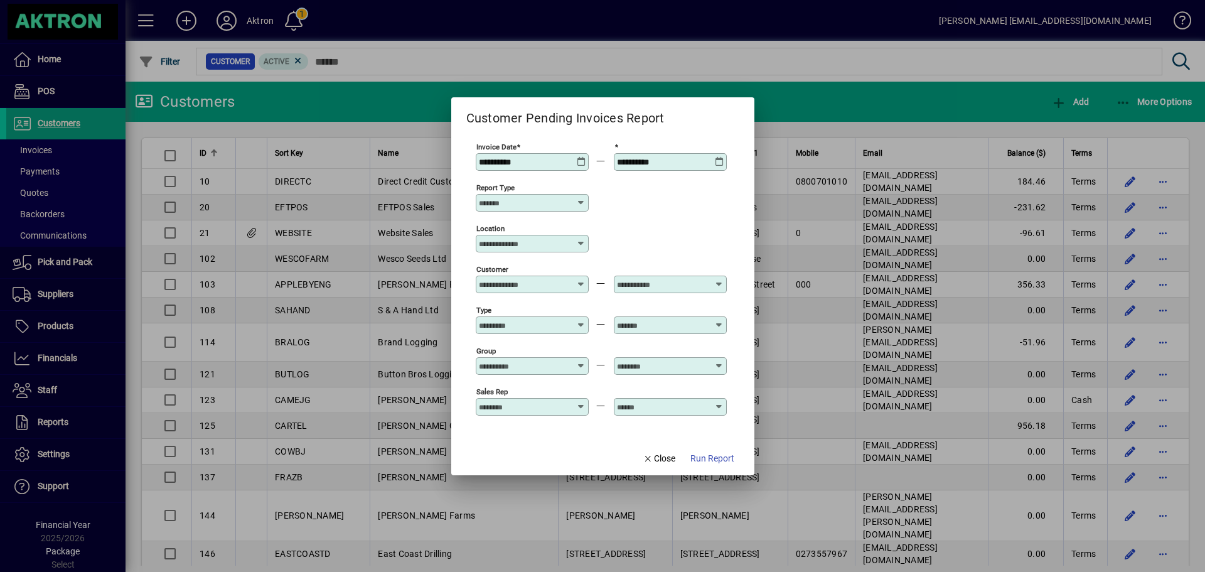
click at [582, 157] on icon at bounding box center [581, 157] width 9 height 0
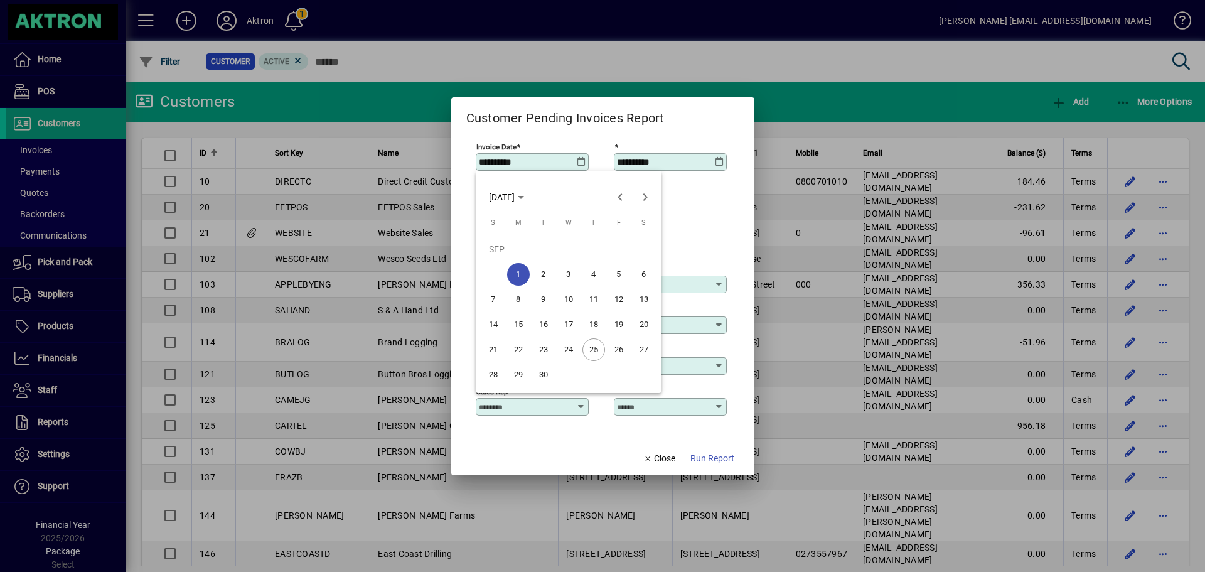
click at [573, 351] on span "24" at bounding box center [568, 349] width 23 height 23
type input "**********"
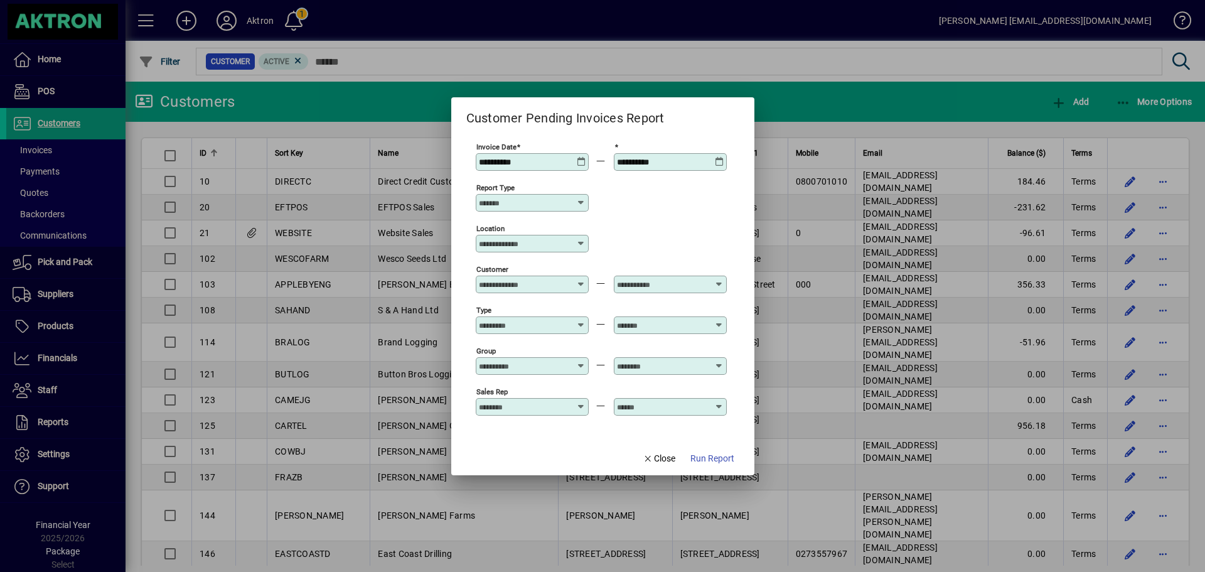
click at [718, 157] on icon at bounding box center [719, 157] width 9 height 0
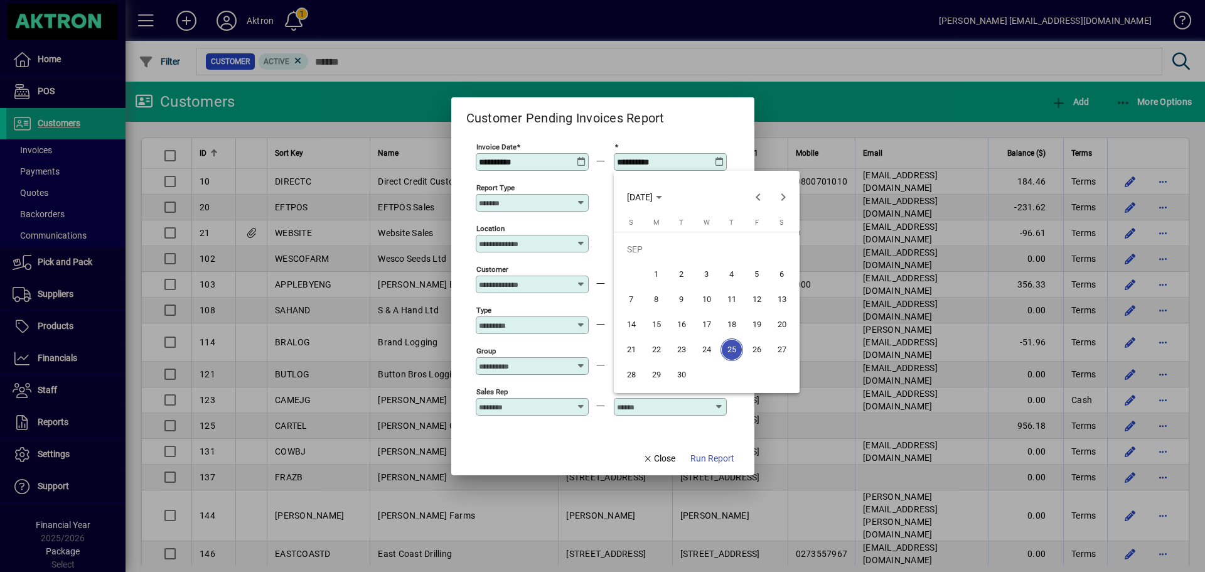
click at [705, 350] on span "24" at bounding box center [706, 349] width 23 height 23
type input "**********"
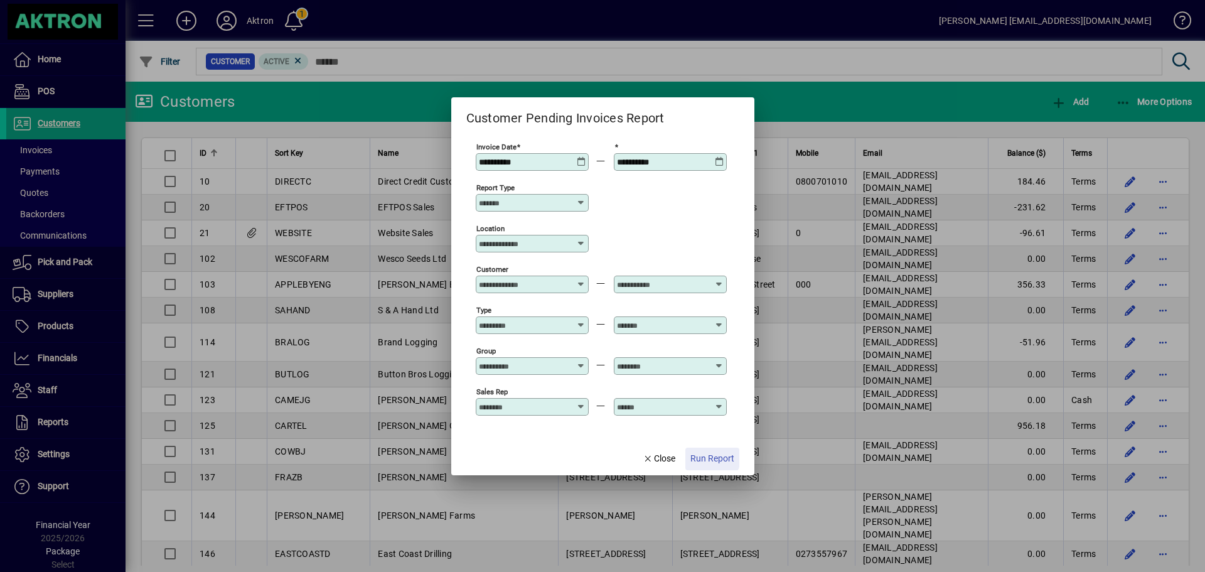
click at [709, 456] on span "Run Report" at bounding box center [712, 458] width 44 height 13
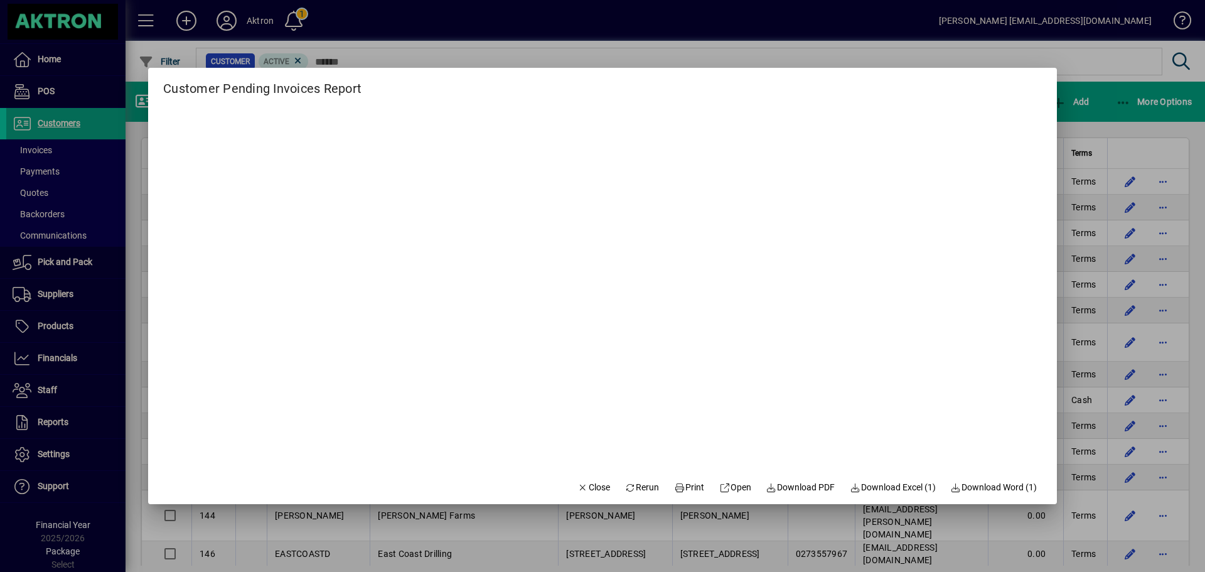
click at [706, 28] on div at bounding box center [602, 286] width 1205 height 572
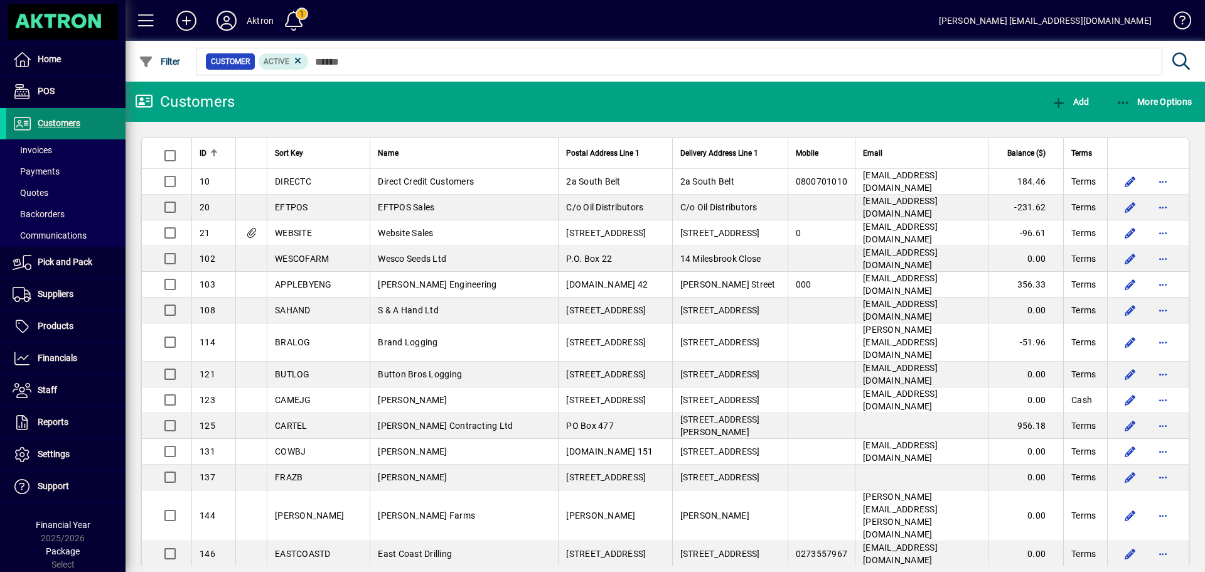
click at [50, 117] on span "Customers" at bounding box center [43, 123] width 74 height 15
click at [1164, 109] on span "button" at bounding box center [1154, 102] width 83 height 30
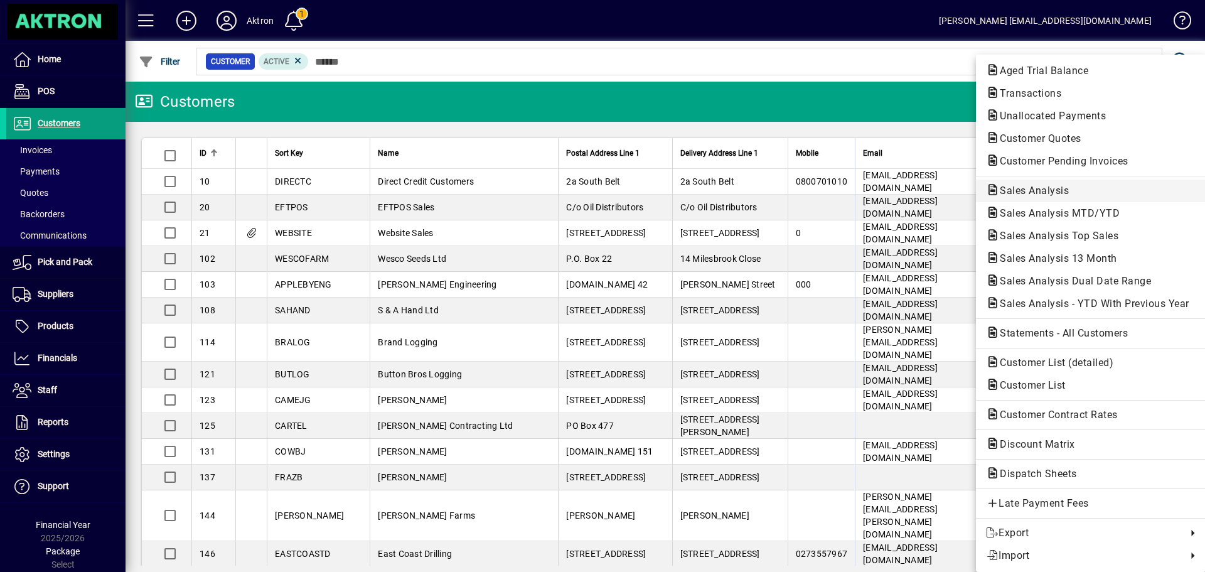
click at [1050, 183] on span "Sales Analysis" at bounding box center [1091, 190] width 210 height 15
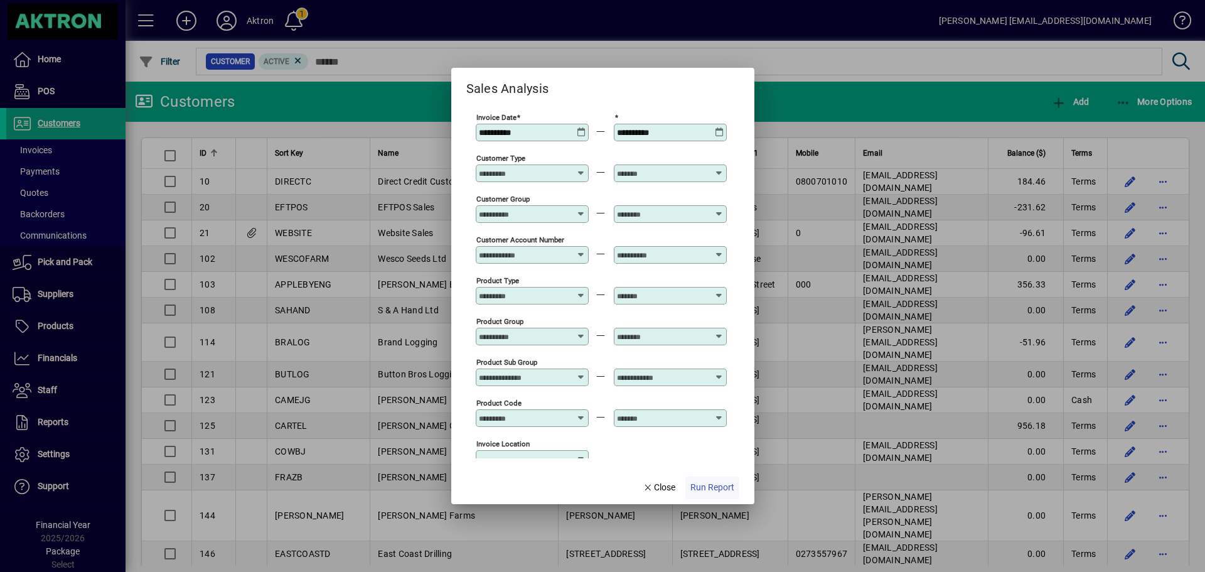
click at [713, 491] on span "Run Report" at bounding box center [712, 487] width 44 height 13
type input "**********"
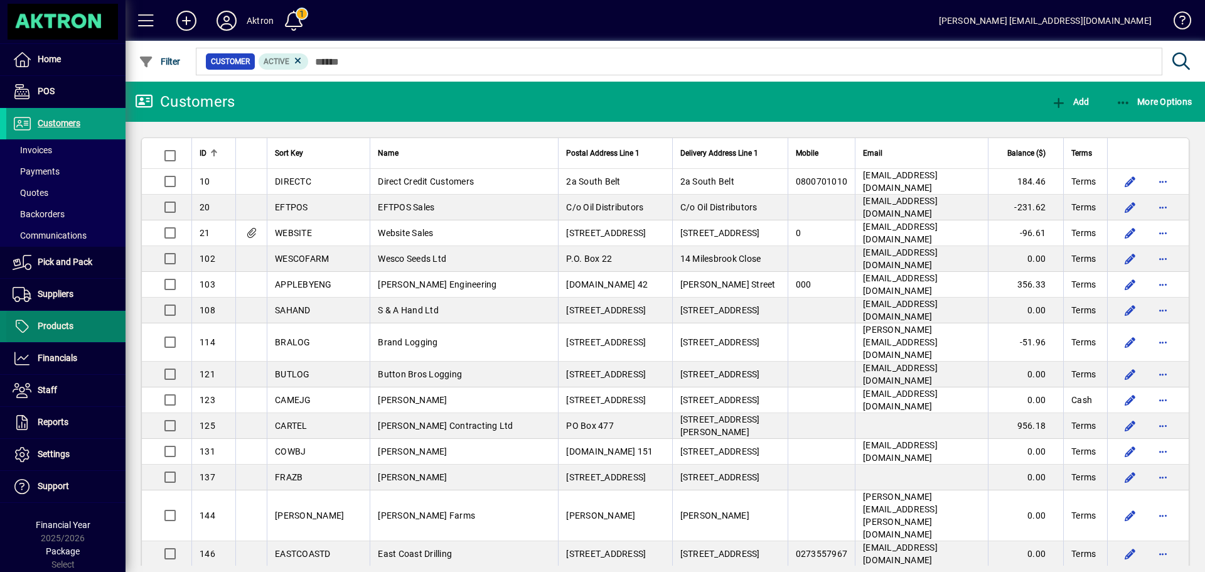
click at [64, 323] on span "Products" at bounding box center [56, 326] width 36 height 10
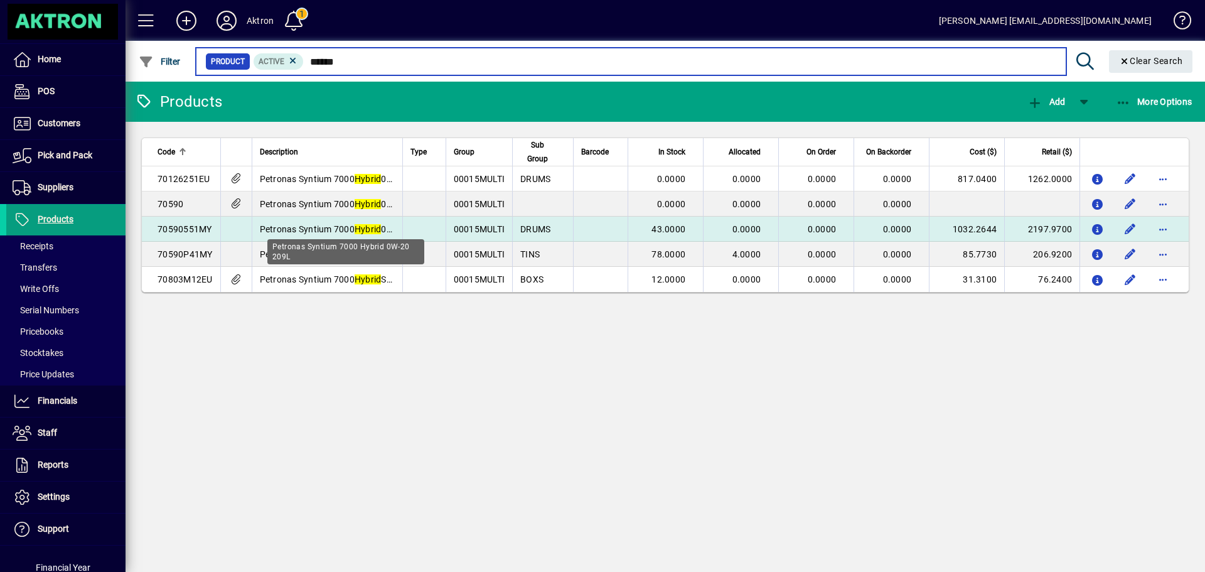
type input "******"
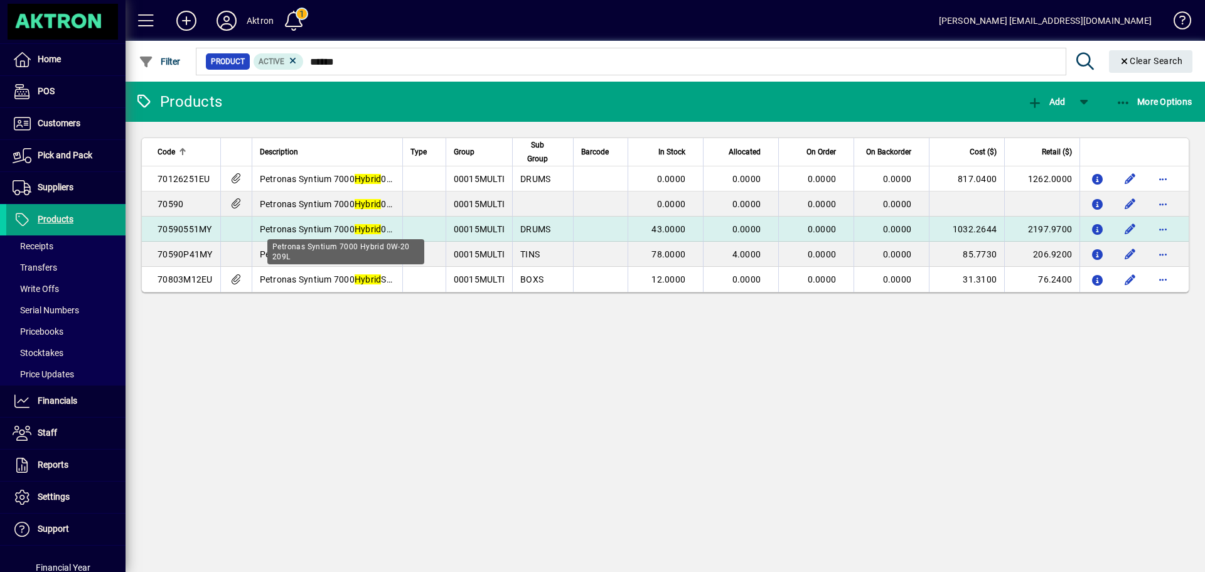
click at [363, 224] on em "Hybrid" at bounding box center [368, 229] width 27 height 10
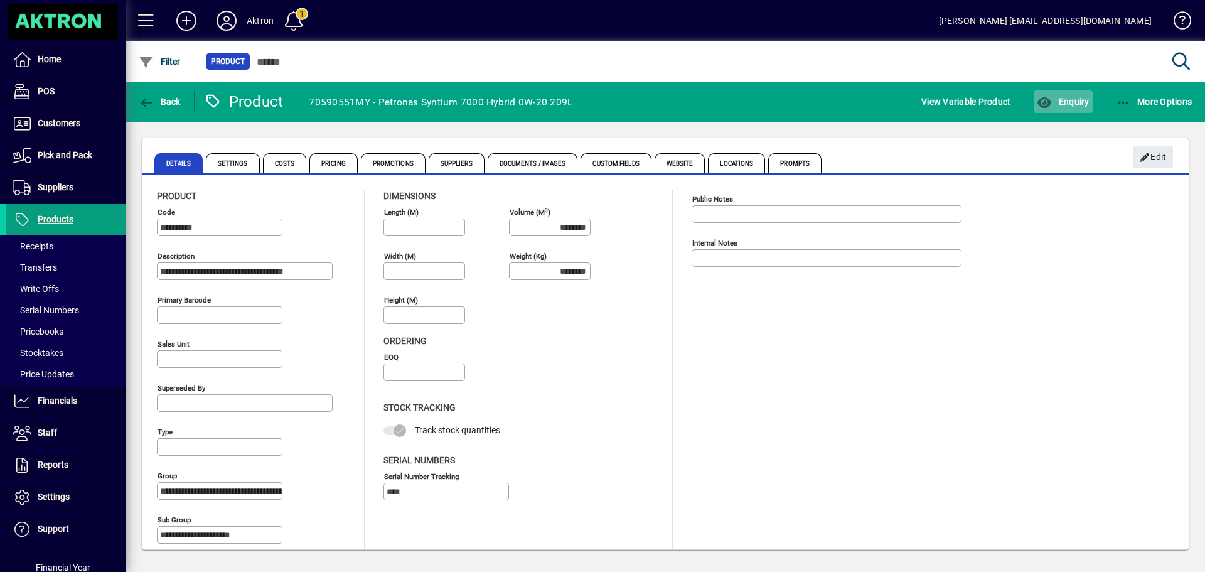
click at [1060, 93] on span "button" at bounding box center [1062, 102] width 58 height 30
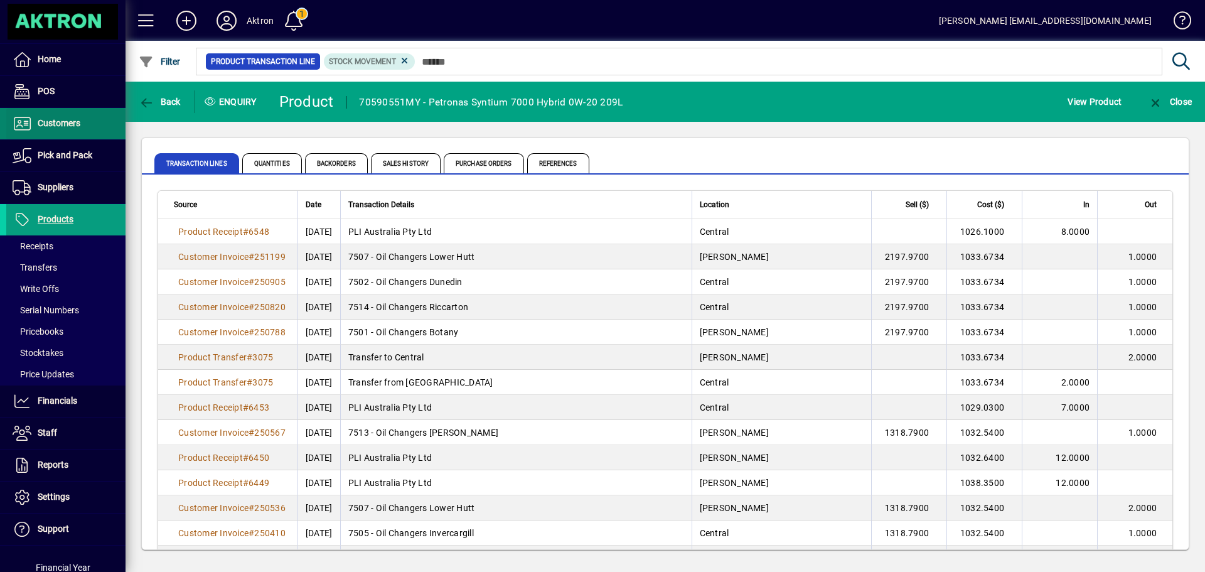
click at [79, 114] on span at bounding box center [65, 124] width 119 height 30
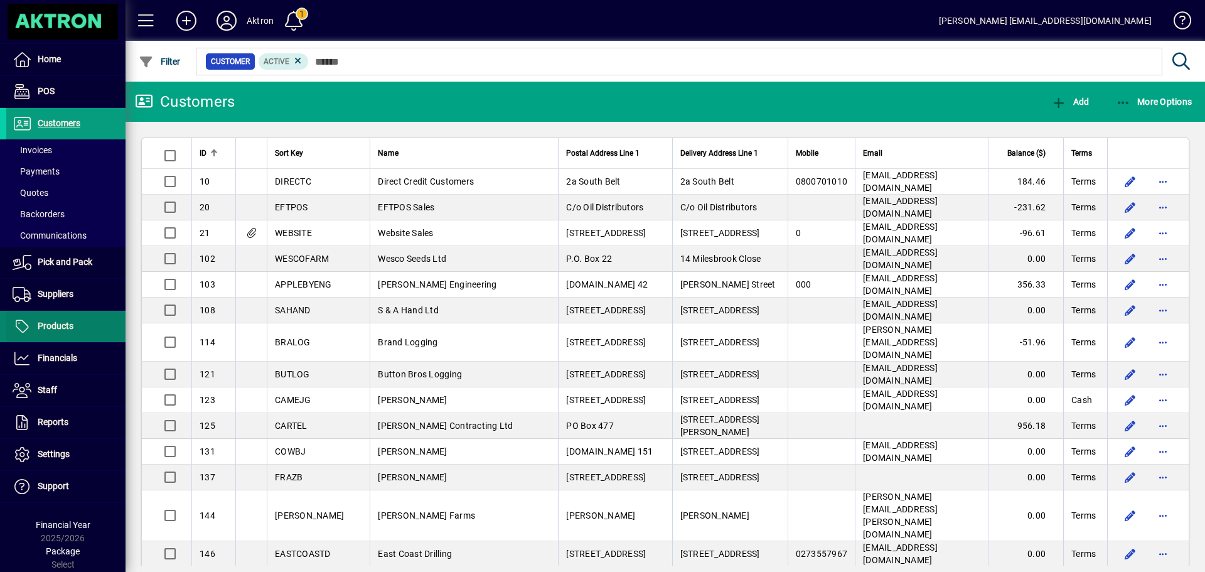
click at [51, 318] on span at bounding box center [65, 326] width 119 height 30
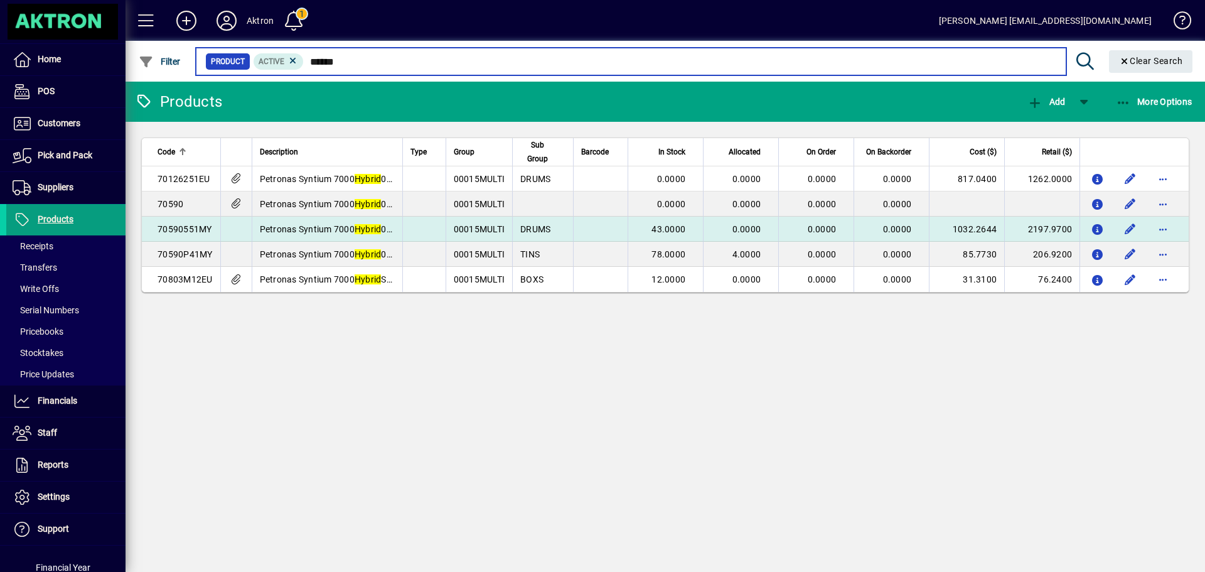
type input "******"
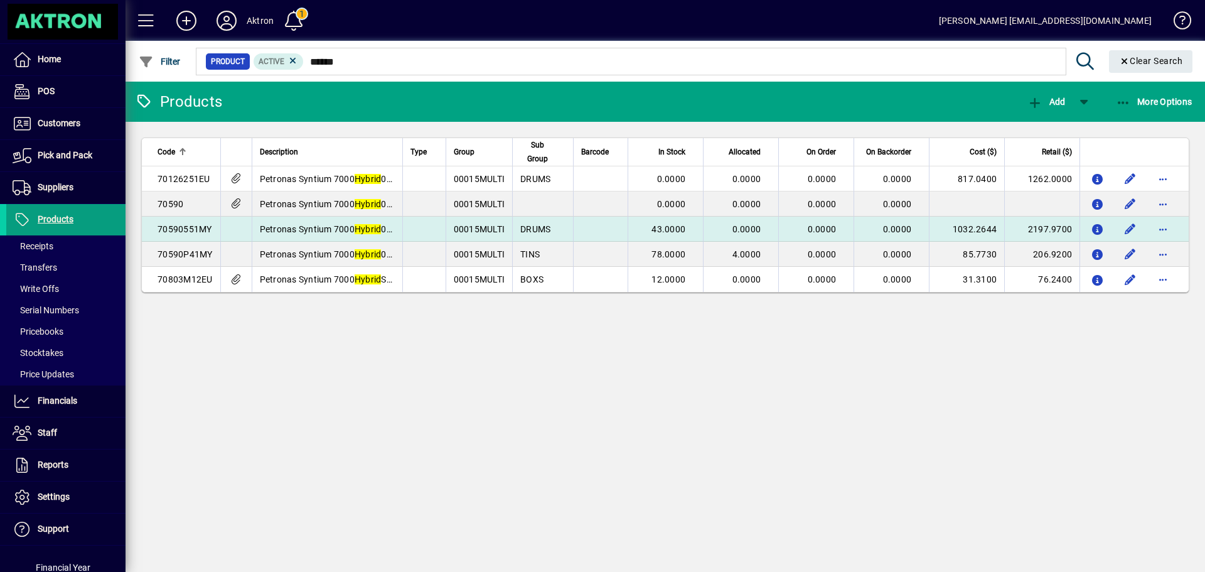
click at [420, 223] on td at bounding box center [423, 228] width 43 height 25
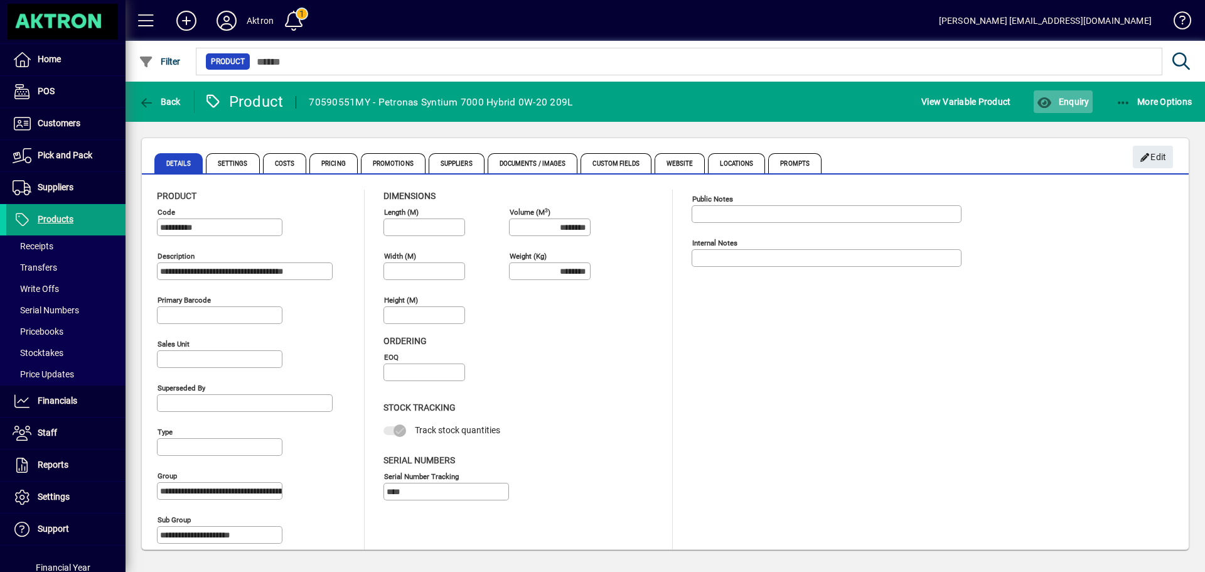
click at [1074, 108] on span "button" at bounding box center [1062, 102] width 58 height 30
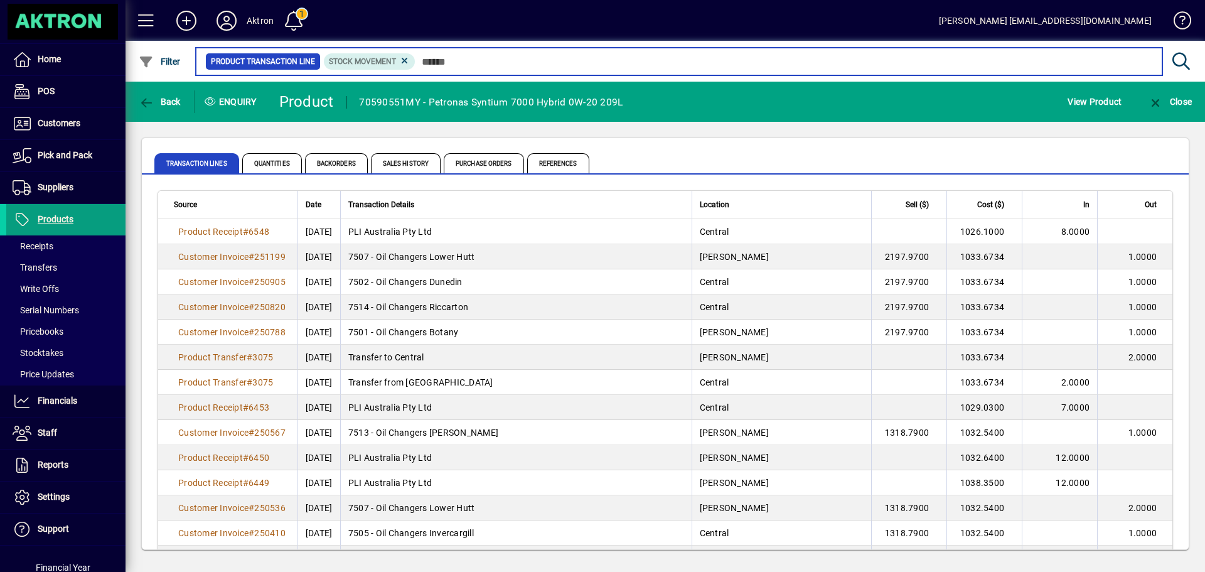
click at [420, 60] on input "text" at bounding box center [783, 62] width 737 height 18
click at [432, 60] on input "text" at bounding box center [783, 62] width 737 height 18
click at [424, 59] on input "text" at bounding box center [783, 62] width 737 height 18
click at [429, 61] on input "text" at bounding box center [783, 62] width 737 height 18
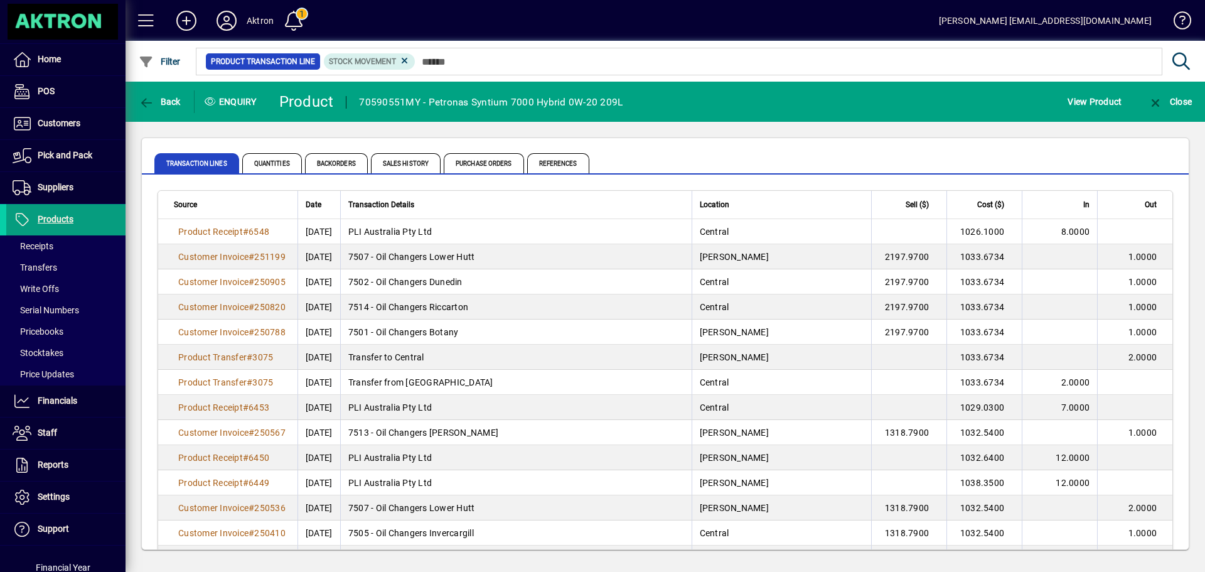
click at [671, 143] on div "Transaction Lines Quantities Backorders Sales History Purchase Orders References" at bounding box center [665, 156] width 1047 height 36
